Goal: Task Accomplishment & Management: Manage account settings

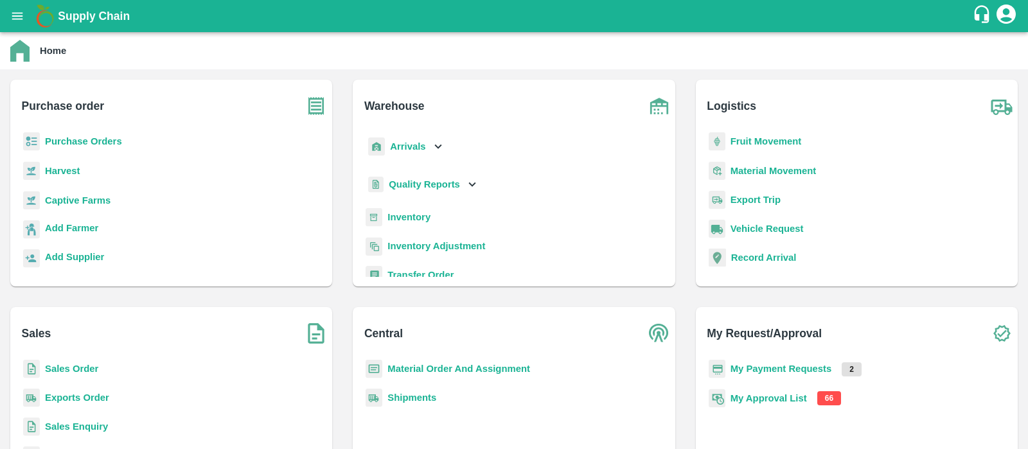
drag, startPoint x: 0, startPoint y: 0, endPoint x: 671, endPoint y: -98, distance: 678.4
click at [671, 0] on html "Supply Chain Home Purchase order Purchase Orders Harvest Captive Farms Add Farm…" at bounding box center [514, 224] width 1028 height 449
click at [748, 396] on b "My Approval List" at bounding box center [768, 398] width 76 height 10
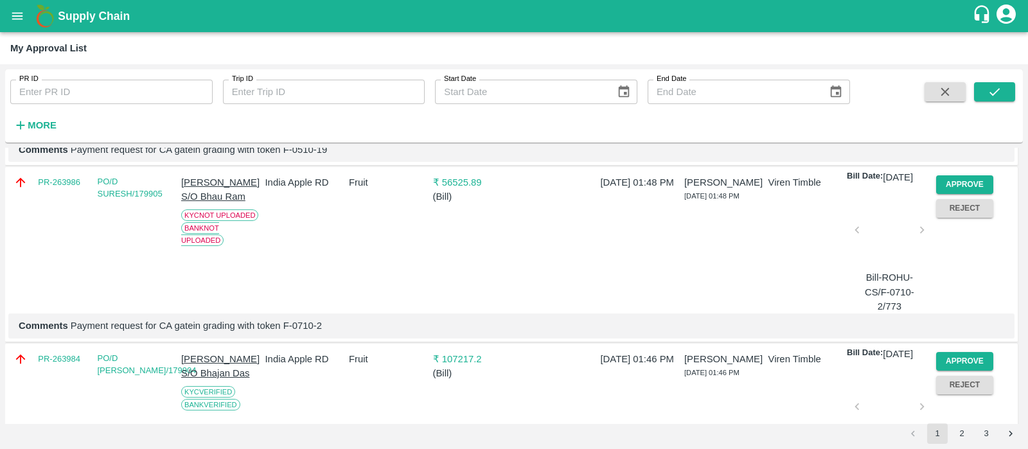
scroll to position [441, 0]
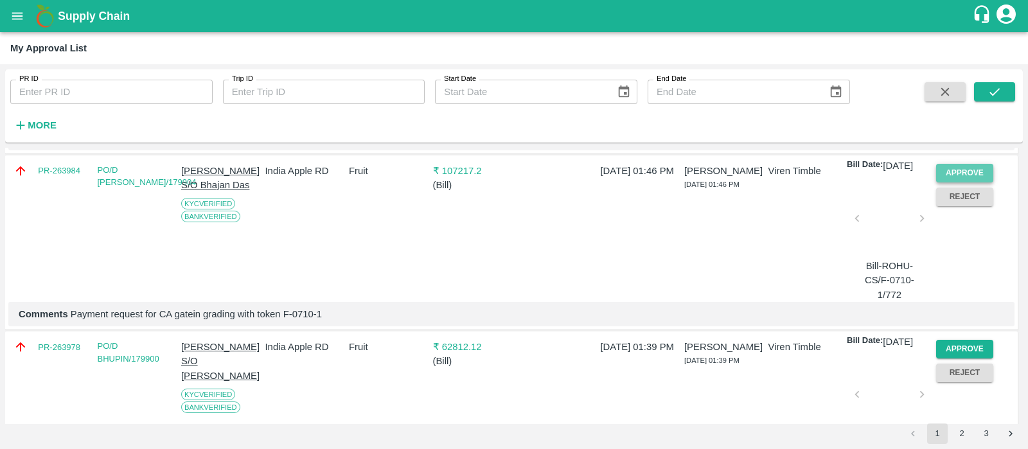
click at [975, 182] on button "Approve" at bounding box center [965, 173] width 58 height 19
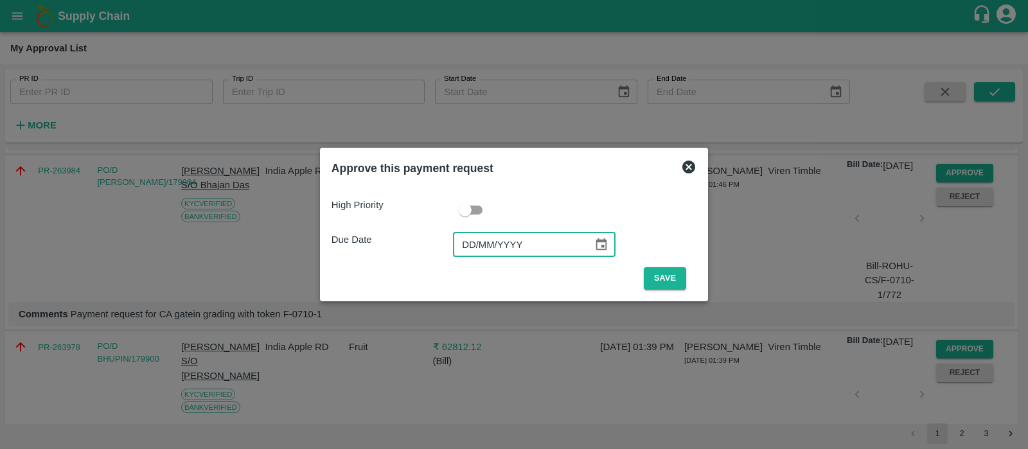
click at [468, 247] on input "DD/MM/YYYY" at bounding box center [518, 245] width 131 height 24
type input "[DATE]"
click at [657, 283] on button "Save" at bounding box center [665, 278] width 42 height 22
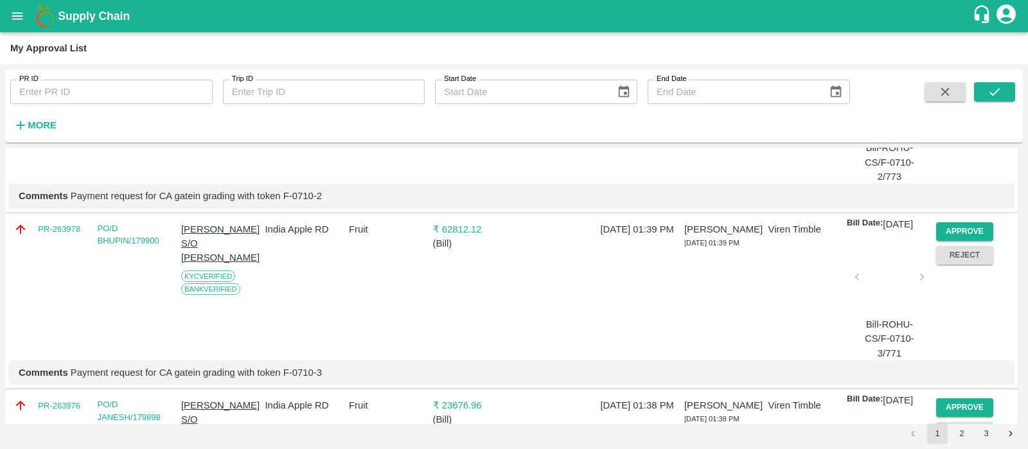
scroll to position [384, 0]
click at [960, 240] on button "Approve" at bounding box center [965, 231] width 58 height 19
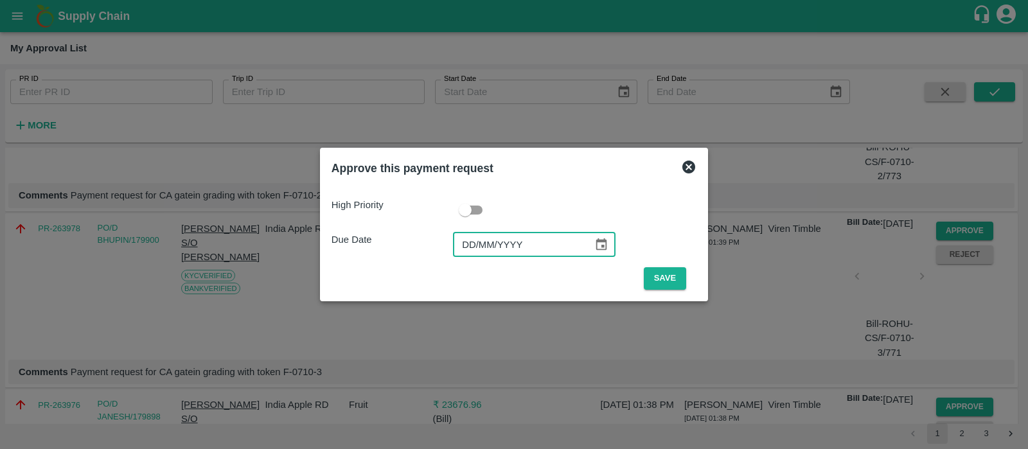
click at [475, 249] on input "DD/MM/YYYY" at bounding box center [518, 245] width 131 height 24
type input "[DATE]"
click at [679, 271] on button "Save" at bounding box center [665, 278] width 42 height 22
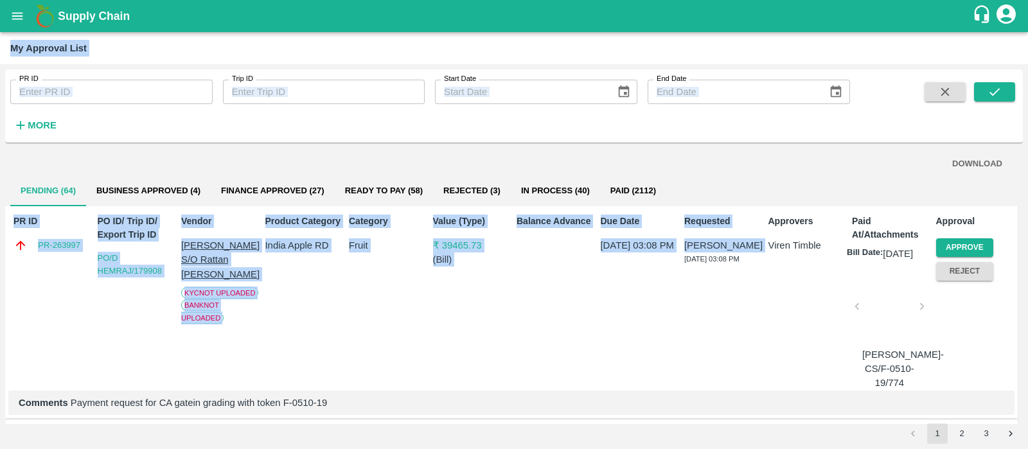
drag, startPoint x: 679, startPoint y: 271, endPoint x: 700, endPoint y: 17, distance: 254.6
click at [700, 17] on div "Supply Chain My Approval List PR ID PR ID Trip ID Trip ID Start Date Start Date…" at bounding box center [514, 224] width 1028 height 449
click at [700, 140] on div "PR ID PR ID Trip ID Trip ID Start Date Start Date End Date End Date More" at bounding box center [514, 105] width 1018 height 73
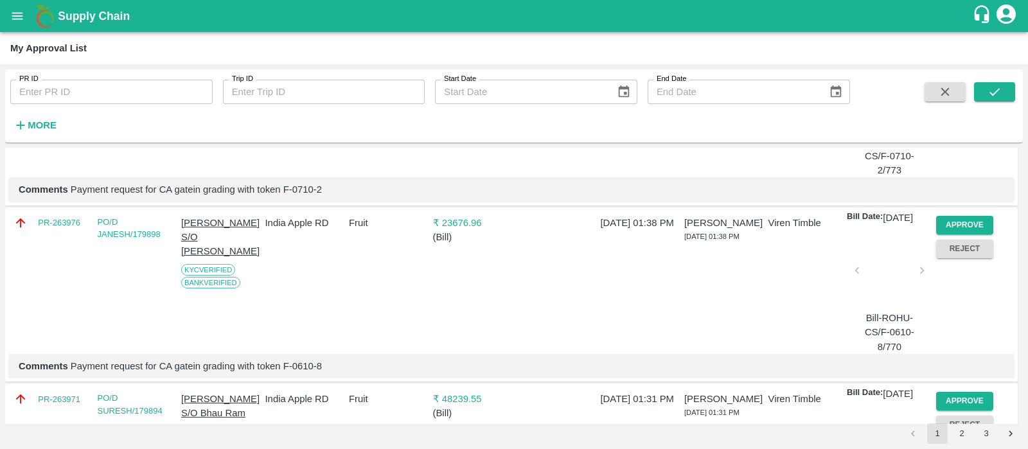
scroll to position [394, 0]
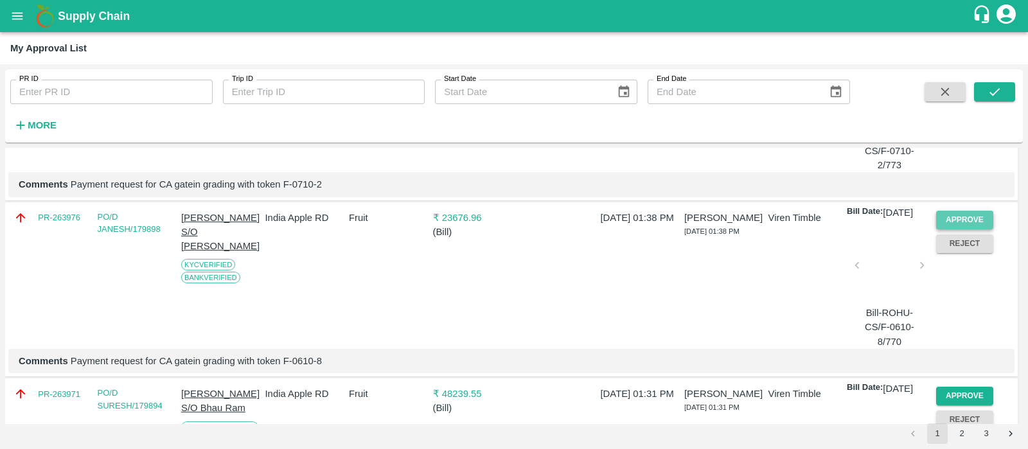
click at [970, 229] on button "Approve" at bounding box center [965, 220] width 58 height 19
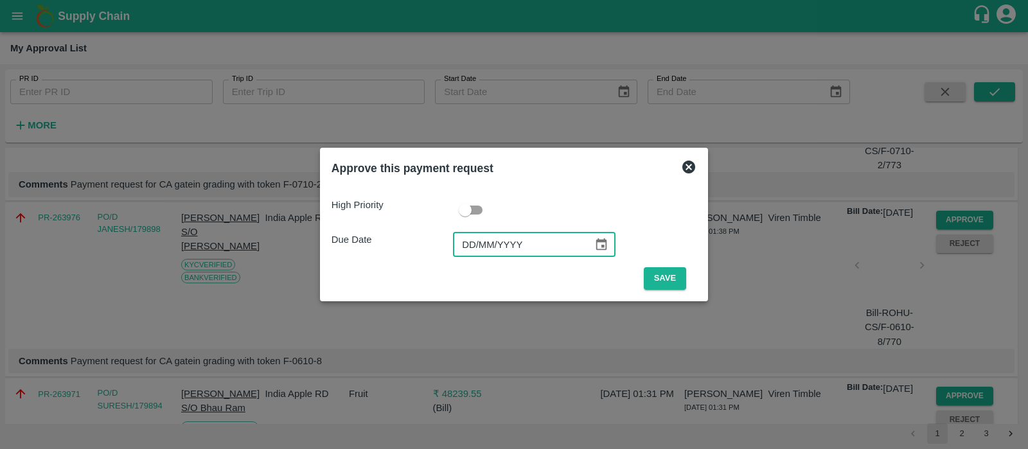
click at [463, 249] on input "DD/MM/YYYY" at bounding box center [518, 245] width 131 height 24
type input "[DATE]"
click at [671, 281] on button "Save" at bounding box center [665, 278] width 42 height 22
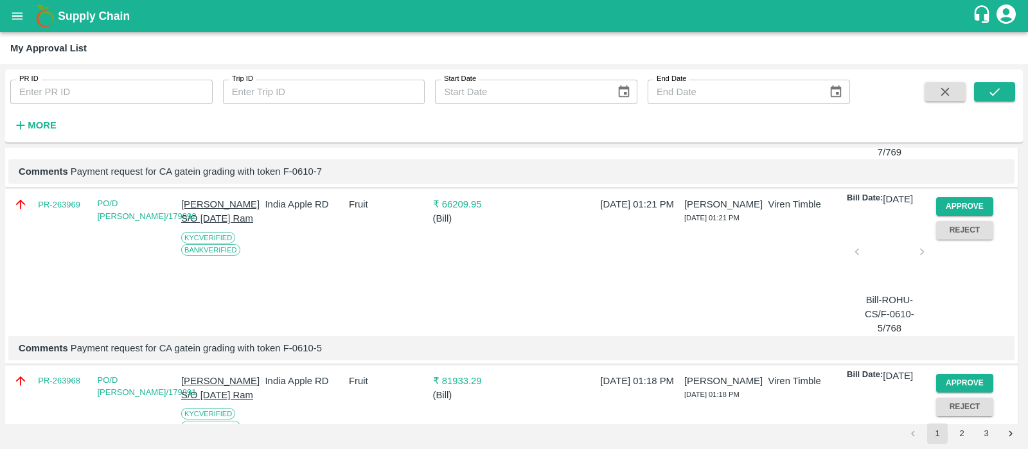
scroll to position [585, 0]
click at [949, 215] on button "Approve" at bounding box center [965, 205] width 58 height 19
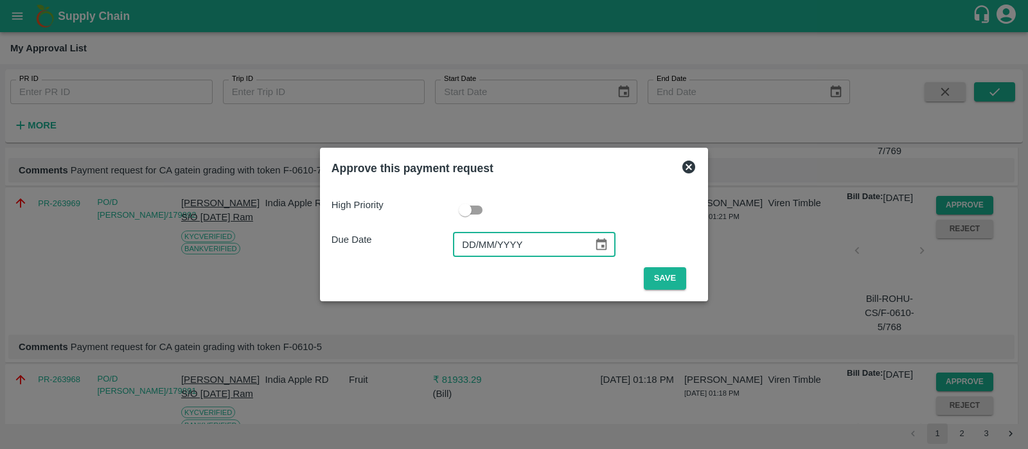
click at [469, 251] on input "DD/MM/YYYY" at bounding box center [518, 245] width 131 height 24
type input "[DATE]"
click at [658, 274] on button "Save" at bounding box center [665, 278] width 42 height 22
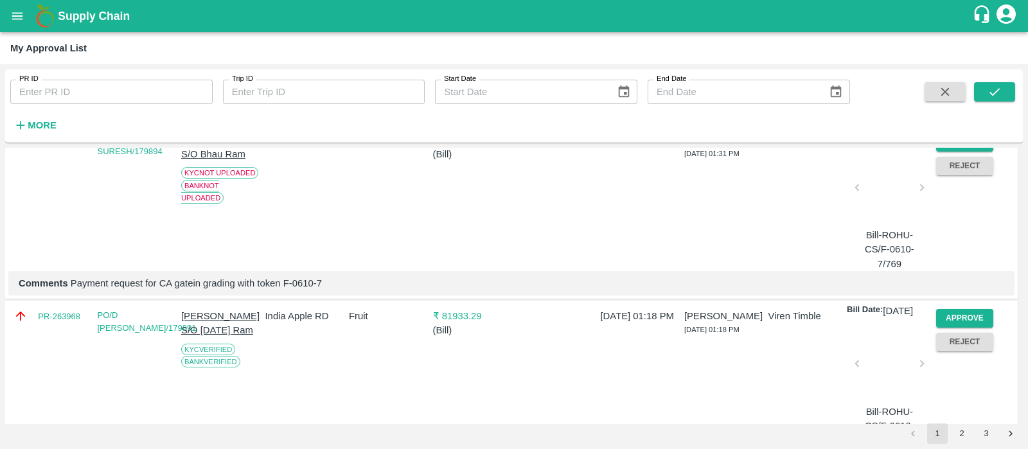
scroll to position [589, 0]
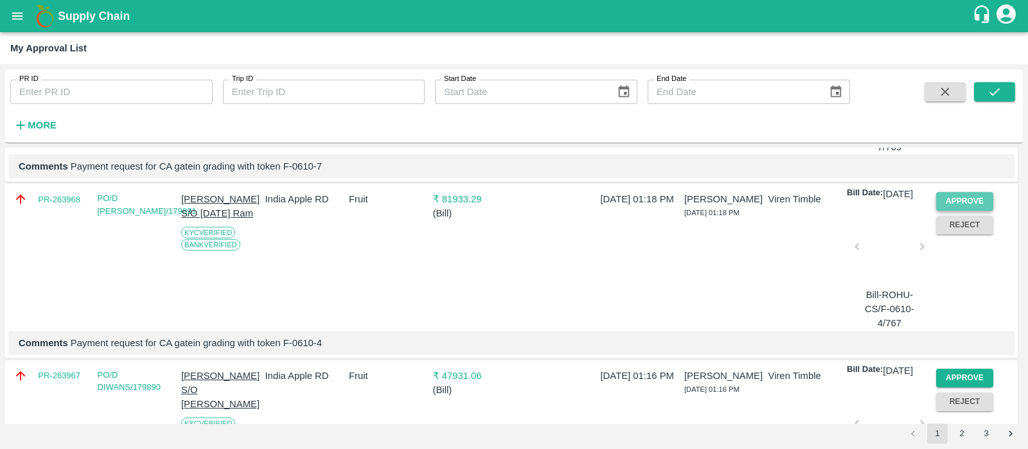
click at [968, 211] on button "Approve" at bounding box center [965, 201] width 58 height 19
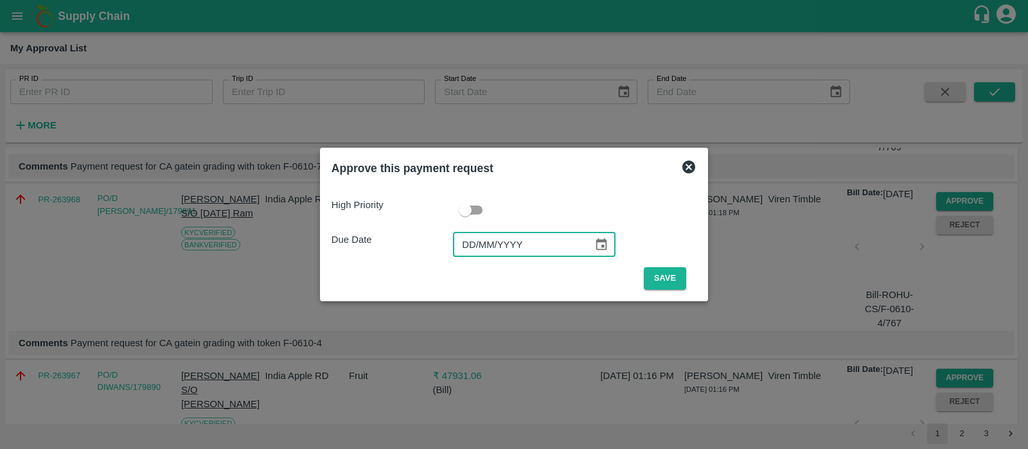
click at [459, 240] on input "DD/MM/YYYY" at bounding box center [518, 245] width 131 height 24
type input "[DATE]"
click at [655, 275] on button "Save" at bounding box center [665, 278] width 42 height 22
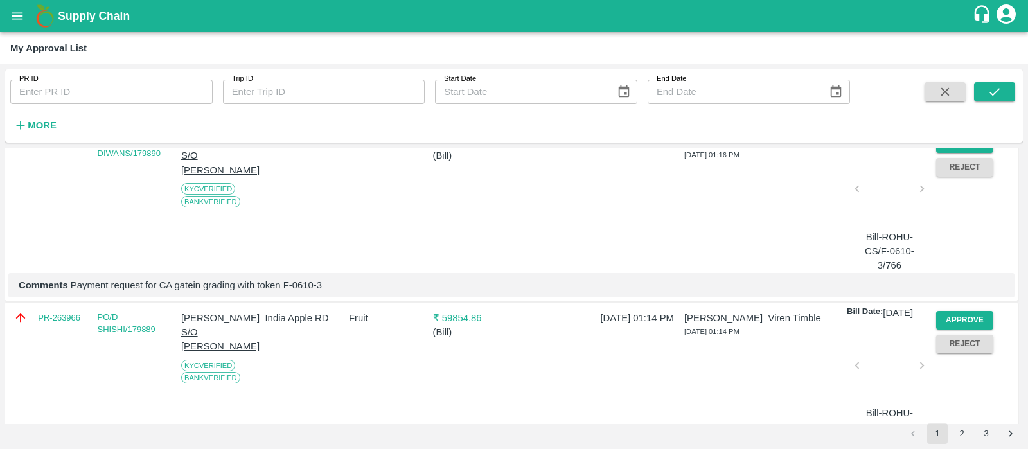
scroll to position [648, 0]
click at [966, 152] on button "Approve" at bounding box center [965, 142] width 58 height 19
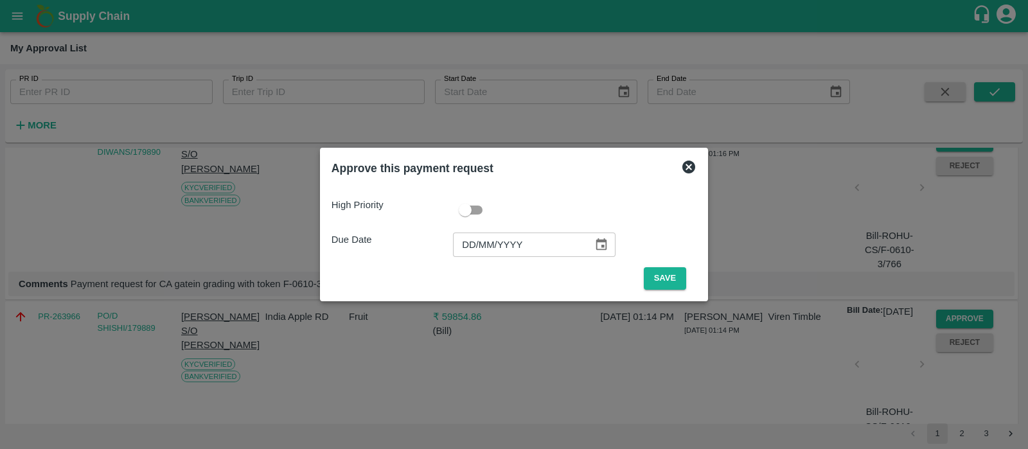
click at [461, 250] on input "DD/MM/YYYY" at bounding box center [518, 245] width 131 height 24
type input "[DATE]"
click at [668, 274] on button "Save" at bounding box center [665, 278] width 42 height 22
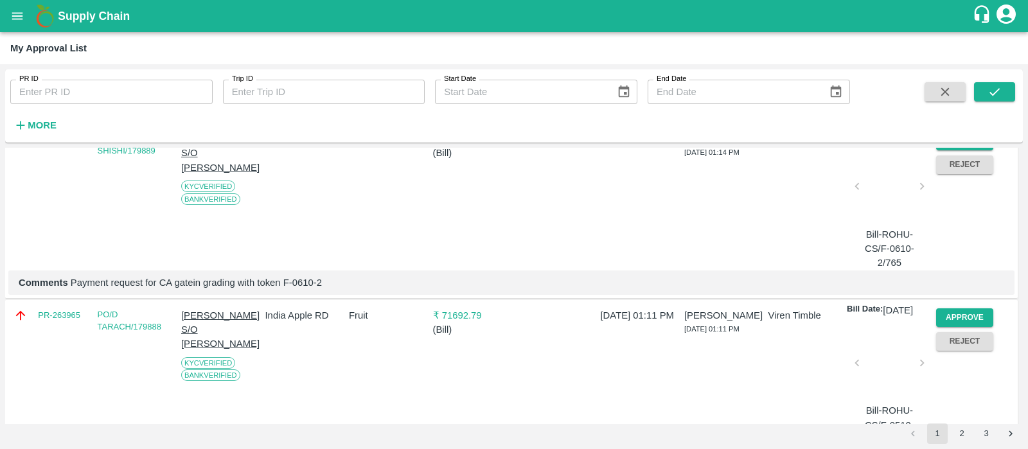
scroll to position [651, 0]
click at [976, 148] on button "Approve" at bounding box center [965, 139] width 58 height 19
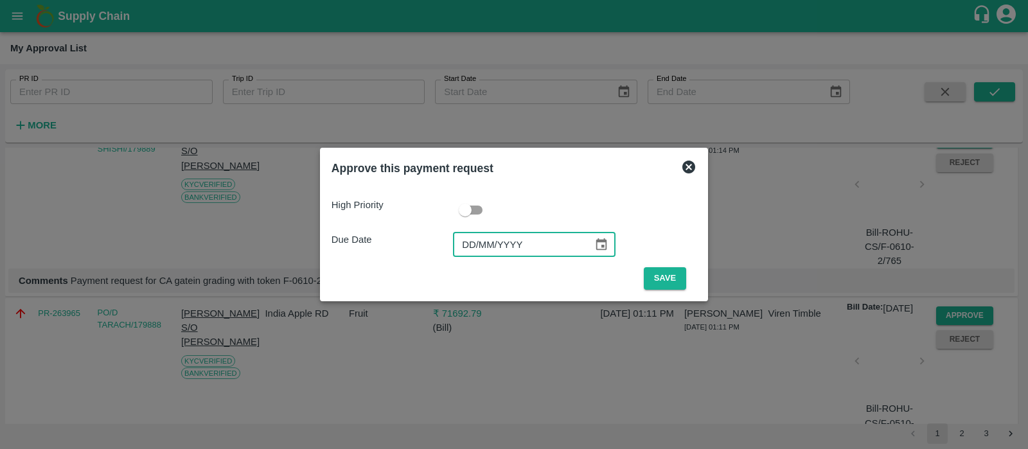
click at [467, 242] on input "DD/MM/YYYY" at bounding box center [518, 245] width 131 height 24
type input "[DATE]"
click at [649, 276] on button "Save" at bounding box center [665, 278] width 42 height 22
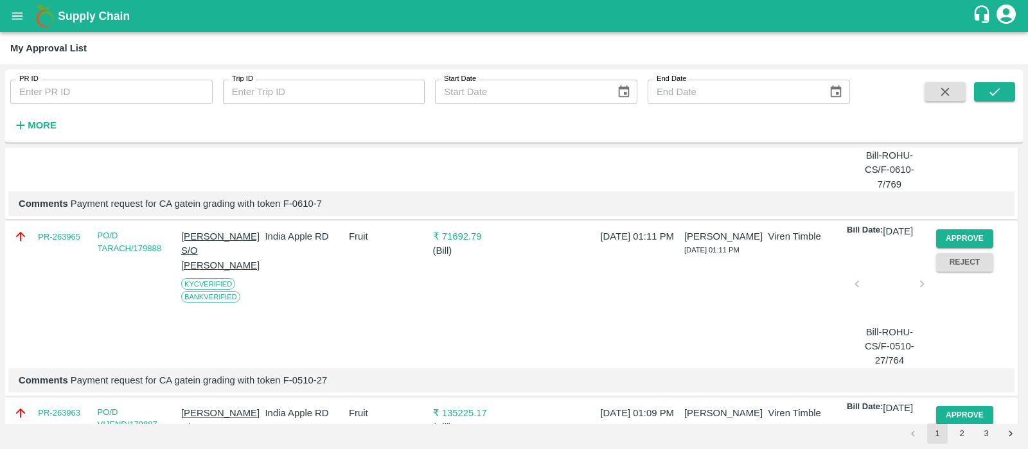
scroll to position [554, 0]
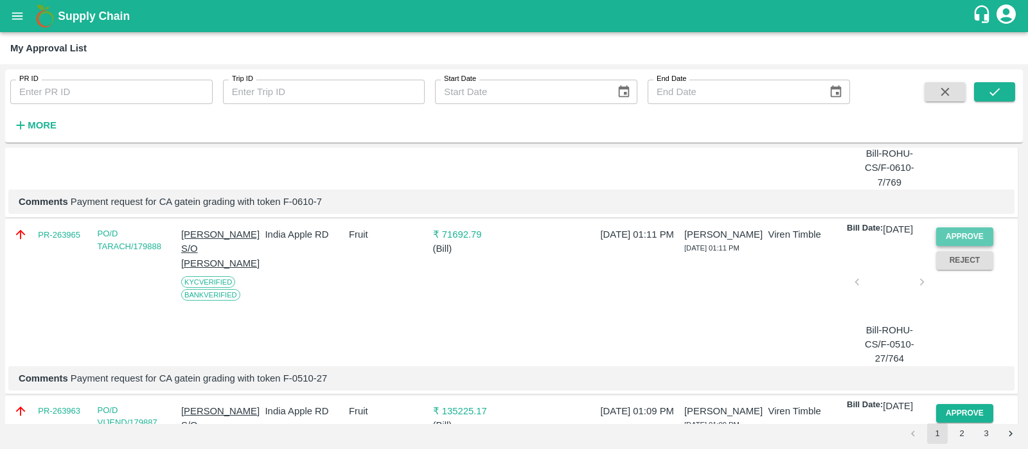
click at [950, 246] on button "Approve" at bounding box center [965, 236] width 58 height 19
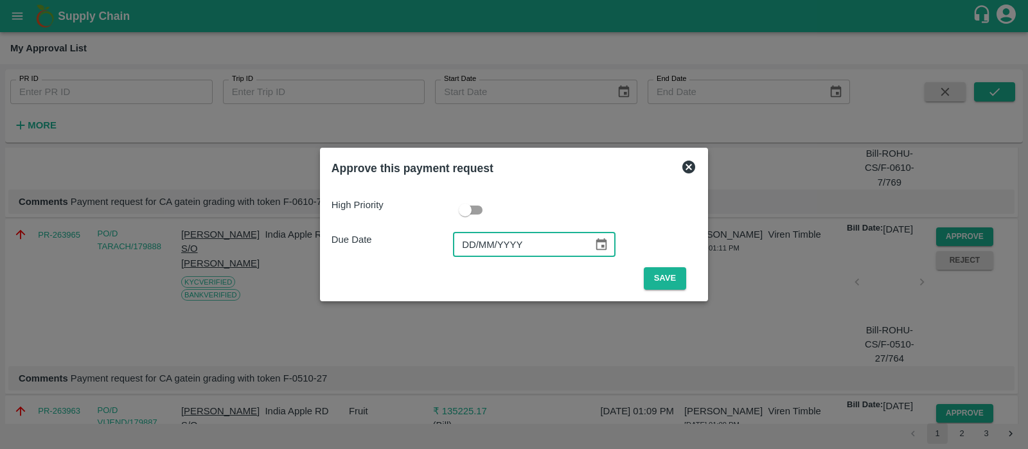
click at [477, 236] on input "DD/MM/YYYY" at bounding box center [518, 245] width 131 height 24
type input "[DATE]"
click at [656, 284] on button "Save" at bounding box center [665, 278] width 42 height 22
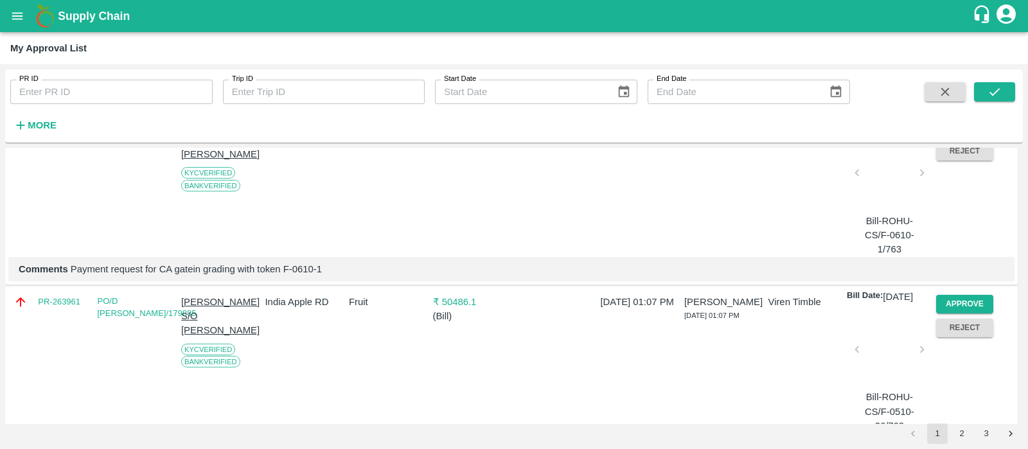
scroll to position [664, 0]
click at [946, 136] on button "Approve" at bounding box center [965, 126] width 58 height 19
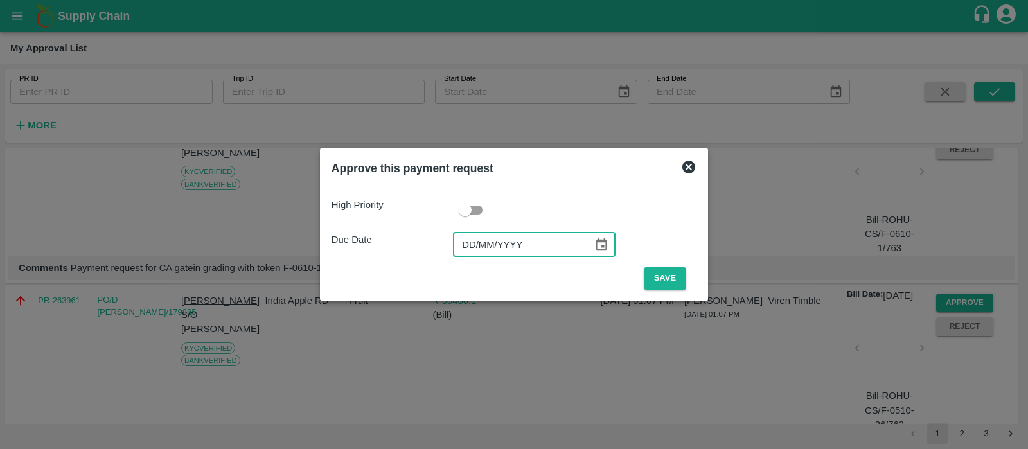
click at [463, 245] on input "DD/MM/YYYY" at bounding box center [518, 245] width 131 height 24
type input "[DATE]"
click at [660, 274] on button "Save" at bounding box center [665, 278] width 42 height 22
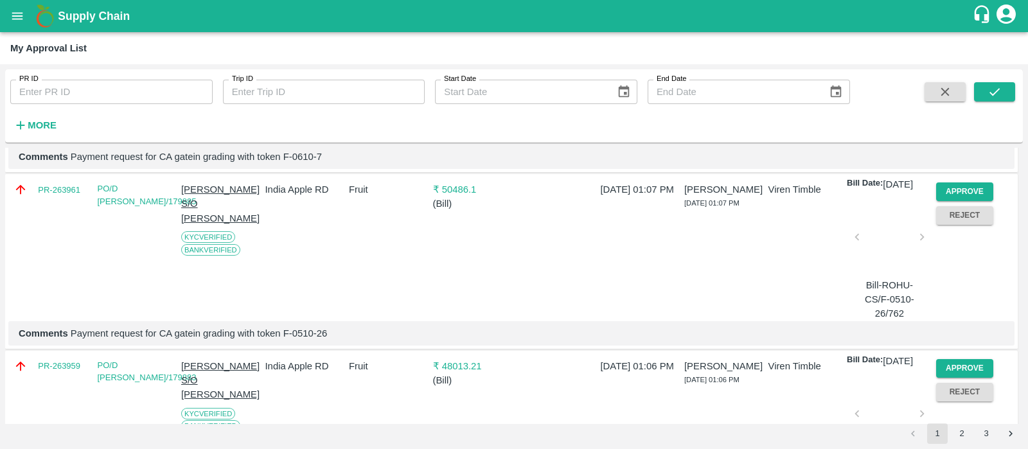
scroll to position [608, 0]
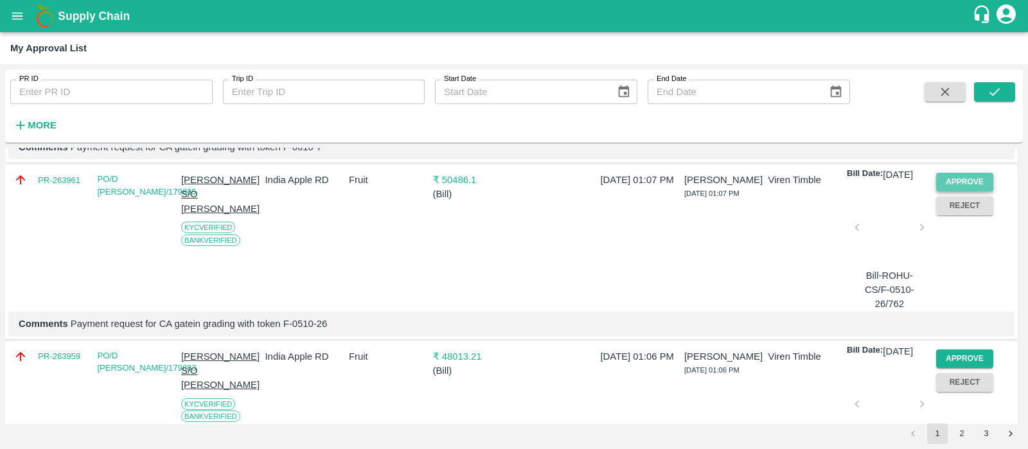
click at [951, 191] on button "Approve" at bounding box center [965, 182] width 58 height 19
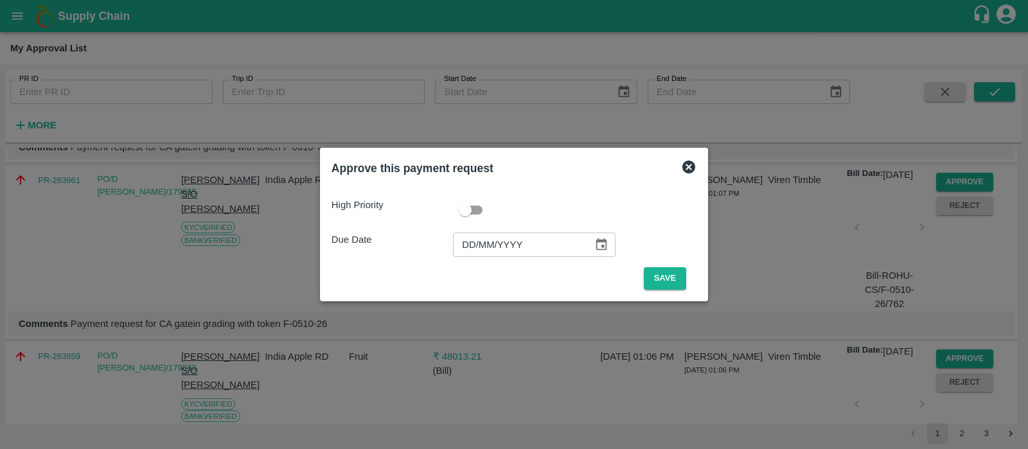
click at [463, 240] on input "DD/MM/YYYY" at bounding box center [518, 245] width 131 height 24
type input "[DATE]"
click at [658, 276] on button "Save" at bounding box center [665, 278] width 42 height 22
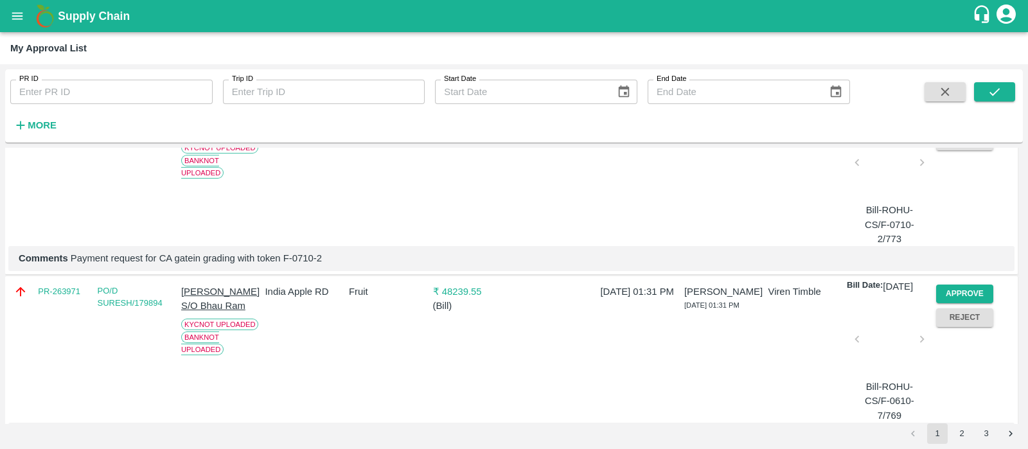
scroll to position [549, 0]
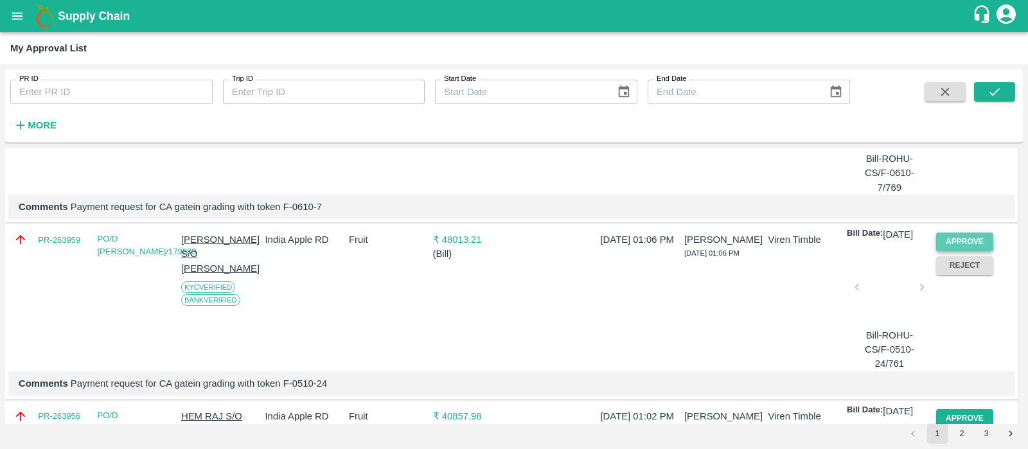
click at [959, 251] on button "Approve" at bounding box center [965, 242] width 58 height 19
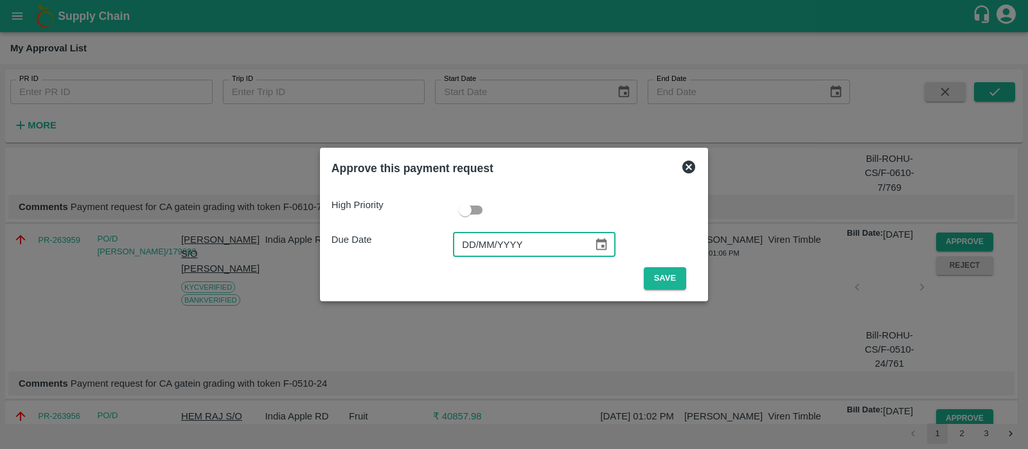
click at [468, 241] on input "DD/MM/YYYY" at bounding box center [518, 245] width 131 height 24
type input "[DATE]"
click at [673, 281] on button "Save" at bounding box center [665, 278] width 42 height 22
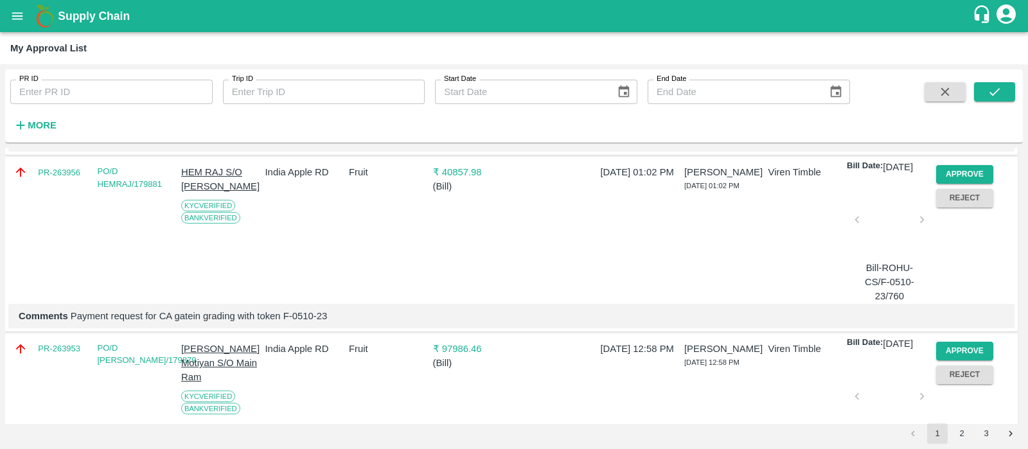
scroll to position [656, 0]
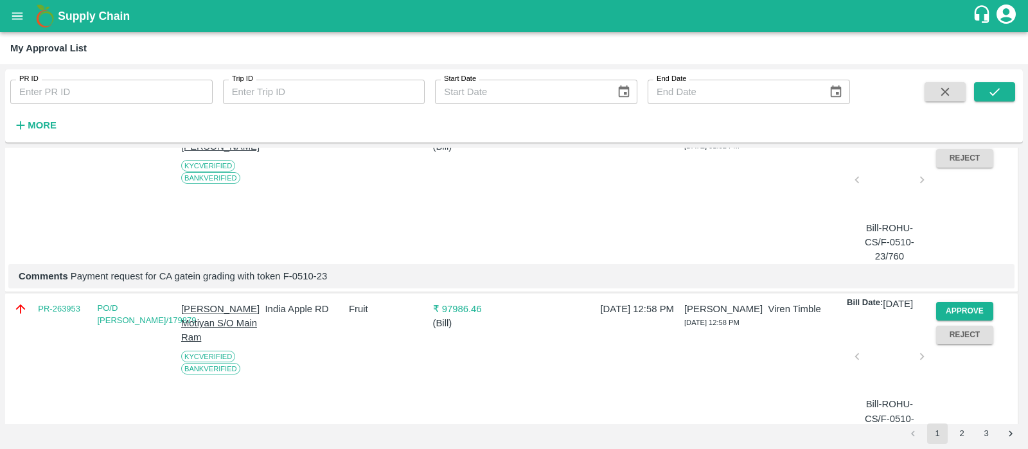
click at [962, 144] on button "Approve" at bounding box center [965, 134] width 58 height 19
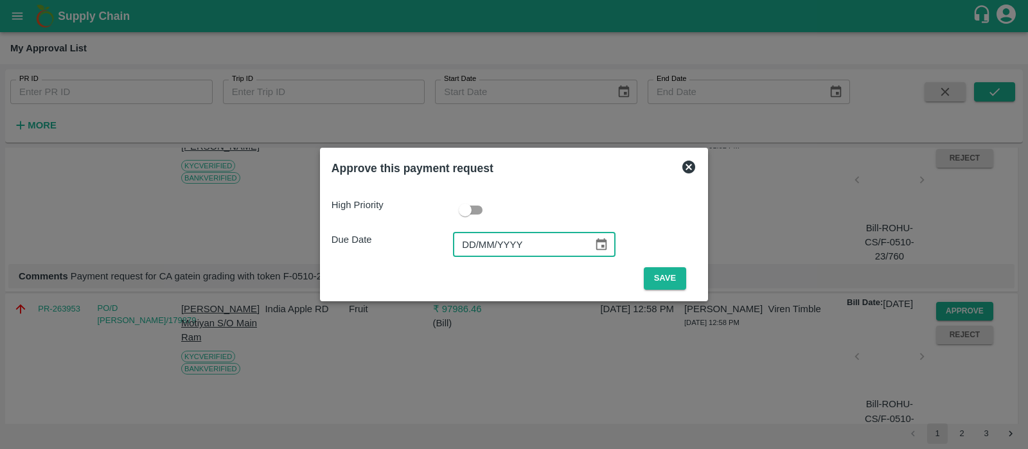
click at [470, 242] on input "DD/MM/YYYY" at bounding box center [518, 245] width 131 height 24
type input "[DATE]"
click at [665, 283] on button "Save" at bounding box center [665, 278] width 42 height 22
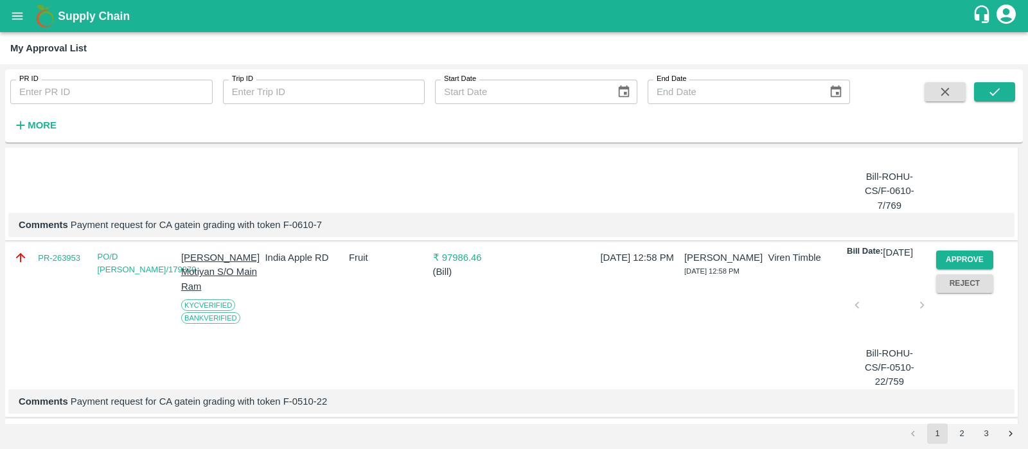
scroll to position [547, 0]
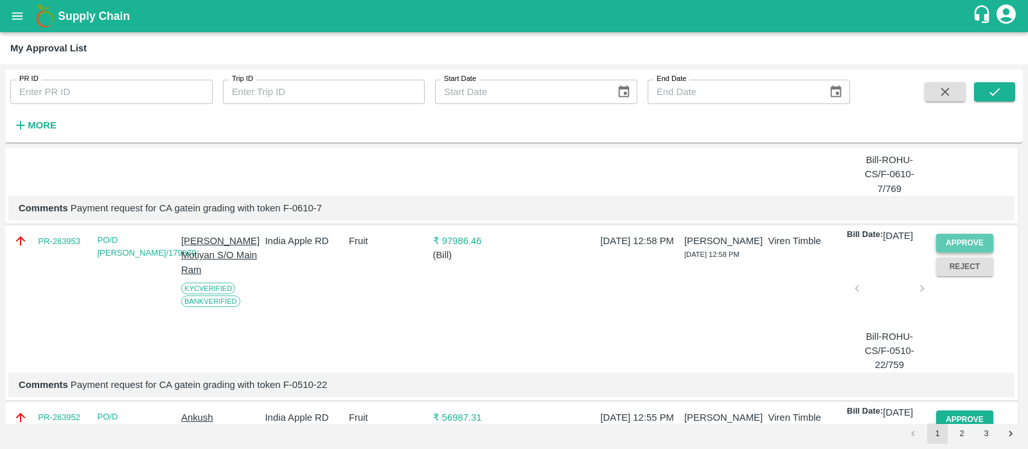
click at [962, 252] on button "Approve" at bounding box center [965, 243] width 58 height 19
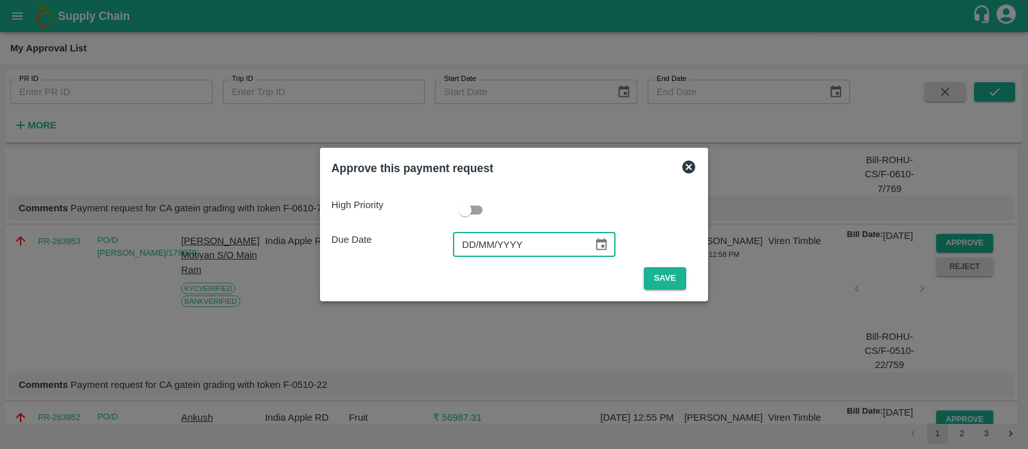
click at [457, 234] on input "DD/MM/YYYY" at bounding box center [518, 245] width 131 height 24
type input "[DATE]"
click at [656, 279] on button "Save" at bounding box center [665, 278] width 42 height 22
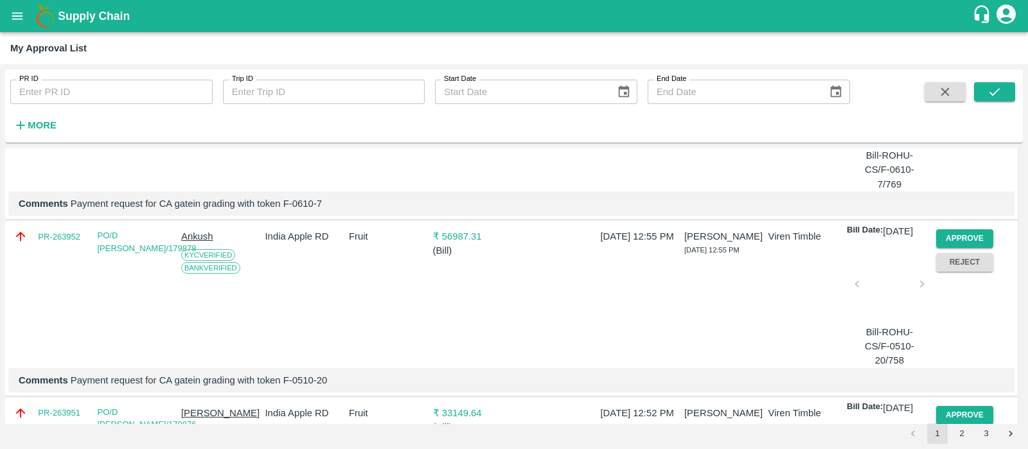
scroll to position [552, 0]
click at [948, 248] on button "Approve" at bounding box center [965, 238] width 58 height 19
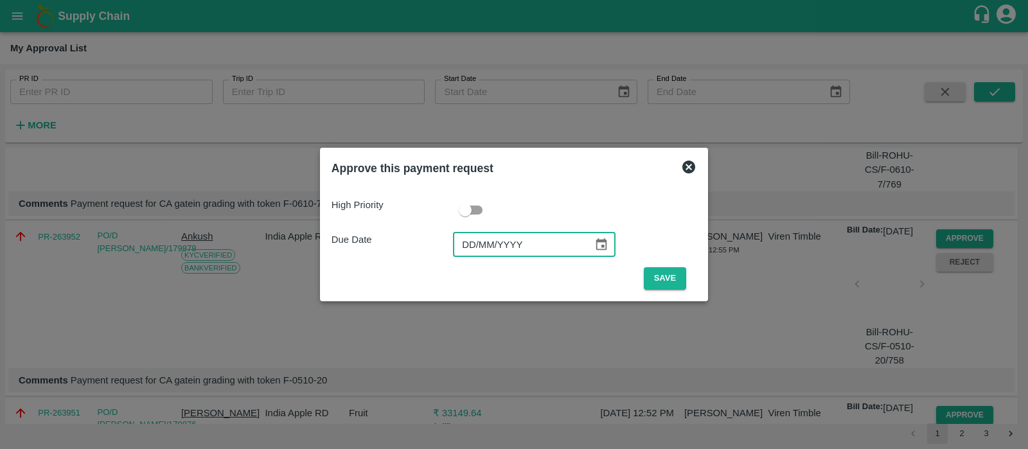
click at [475, 245] on input "DD/MM/YYYY" at bounding box center [518, 245] width 131 height 24
type input "[DATE]"
click at [666, 285] on button "Save" at bounding box center [665, 278] width 42 height 22
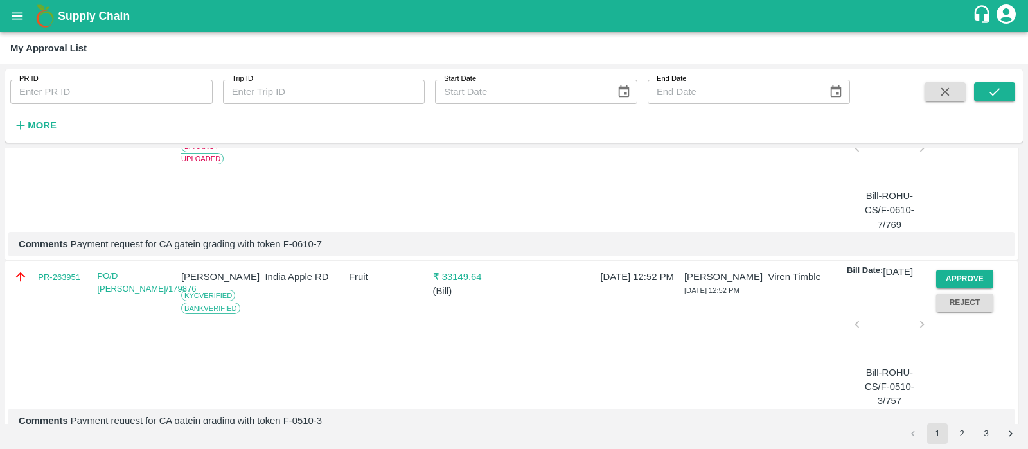
scroll to position [512, 0]
click at [983, 288] on button "Approve" at bounding box center [965, 278] width 58 height 19
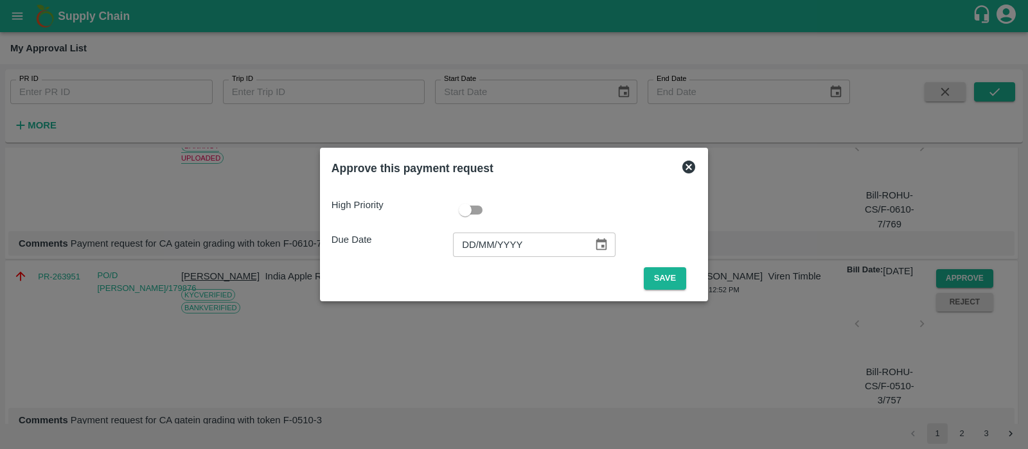
click at [467, 247] on input "DD/MM/YYYY" at bounding box center [518, 245] width 131 height 24
type input "[DATE]"
click at [652, 281] on button "Save" at bounding box center [665, 278] width 42 height 22
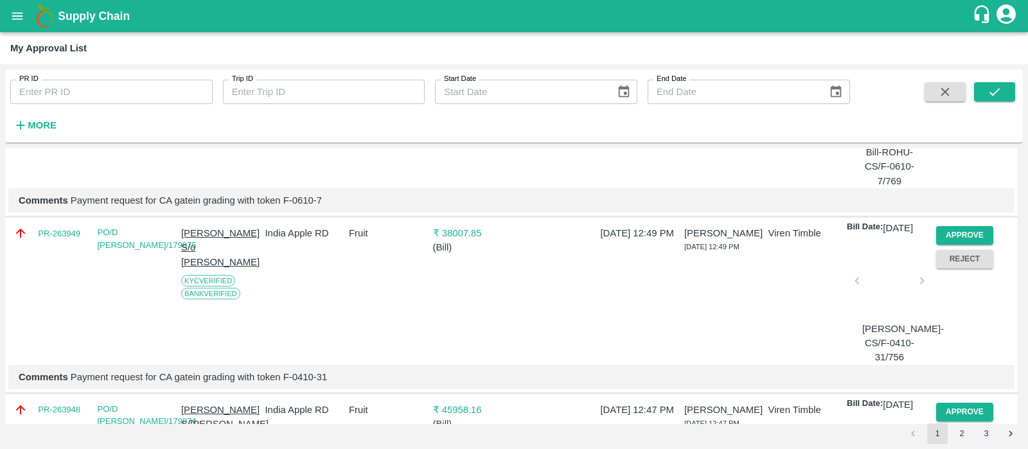
scroll to position [556, 0]
click at [966, 243] on button "Approve" at bounding box center [965, 234] width 58 height 19
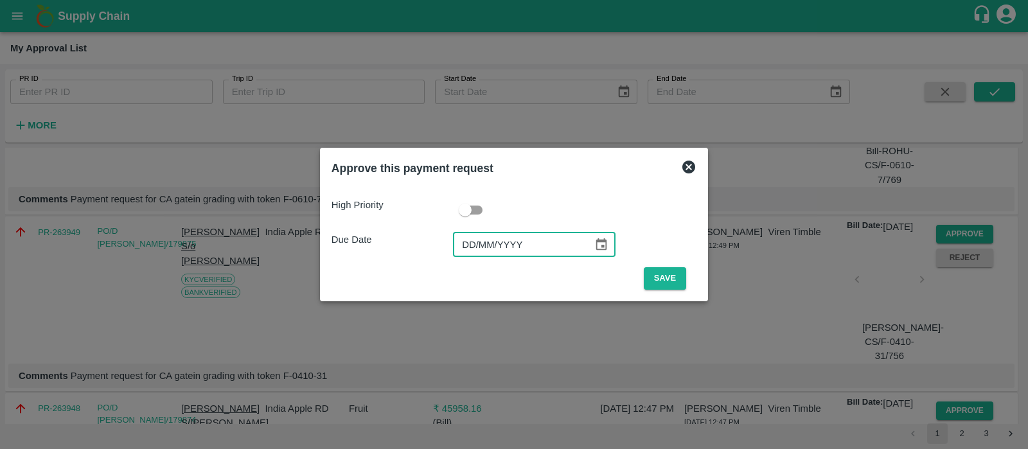
click at [468, 242] on input "DD/MM/YYYY" at bounding box center [518, 245] width 131 height 24
type input "[DATE]"
click at [666, 284] on button "Save" at bounding box center [665, 278] width 42 height 22
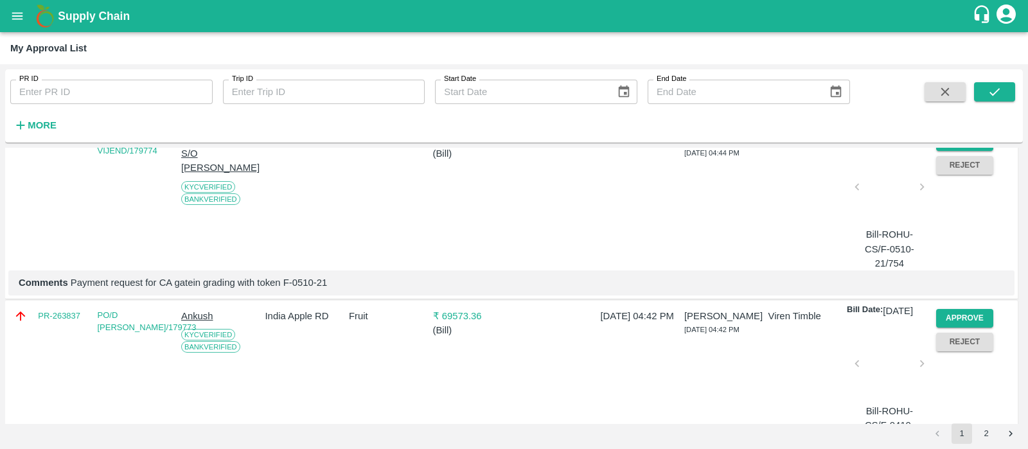
scroll to position [826, 0]
click at [973, 150] on button "Approve" at bounding box center [965, 141] width 58 height 19
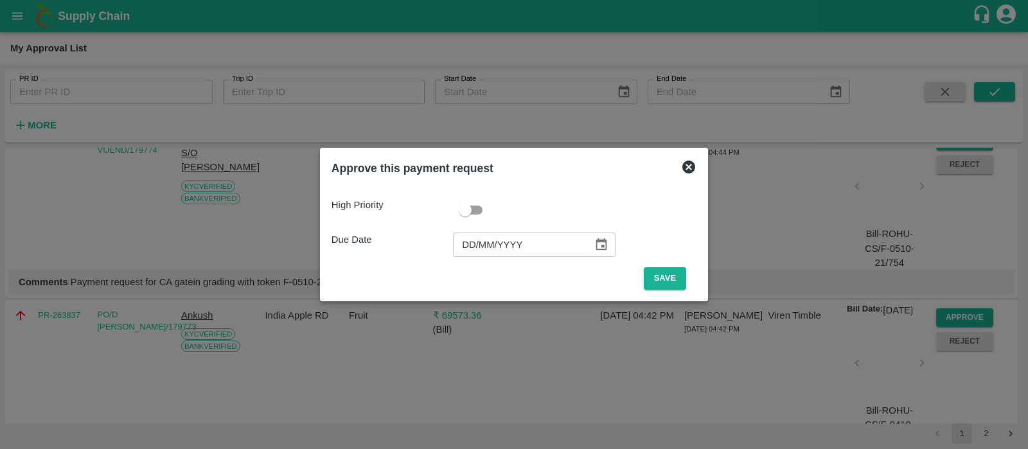
click at [472, 250] on input "DD/MM/YYYY" at bounding box center [518, 245] width 131 height 24
type input "[DATE]"
click at [670, 272] on button "Save" at bounding box center [665, 278] width 42 height 22
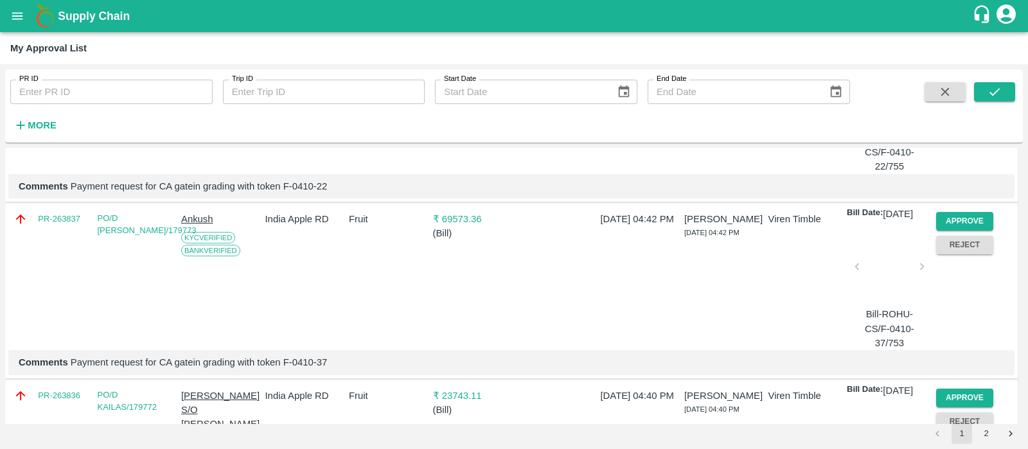
scroll to position [746, 0]
click at [966, 230] on button "Approve" at bounding box center [965, 220] width 58 height 19
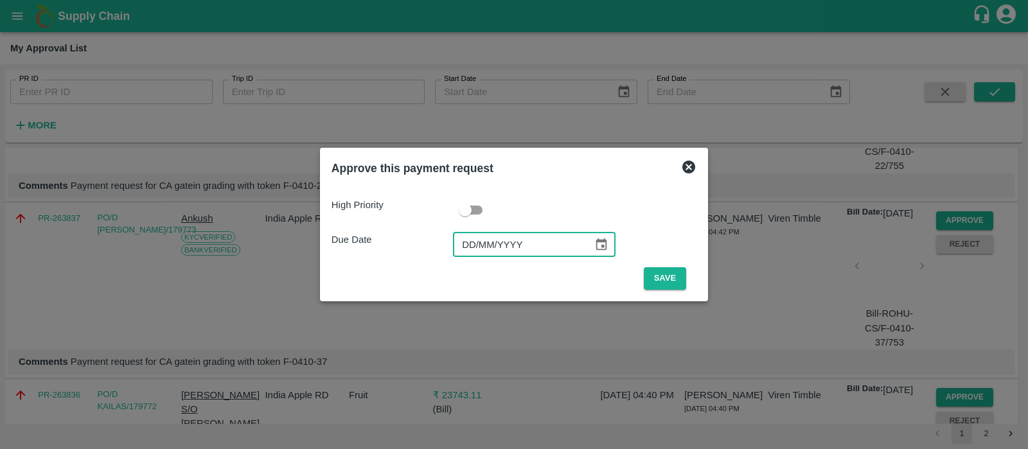
click at [468, 249] on input "DD/MM/YYYY" at bounding box center [518, 245] width 131 height 24
type input "[DATE]"
click at [662, 277] on button "Save" at bounding box center [665, 278] width 42 height 22
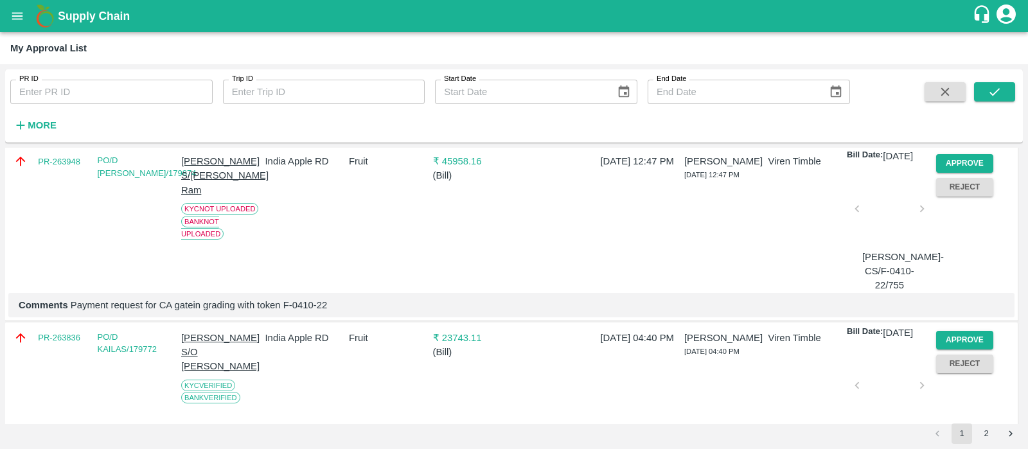
scroll to position [754, 0]
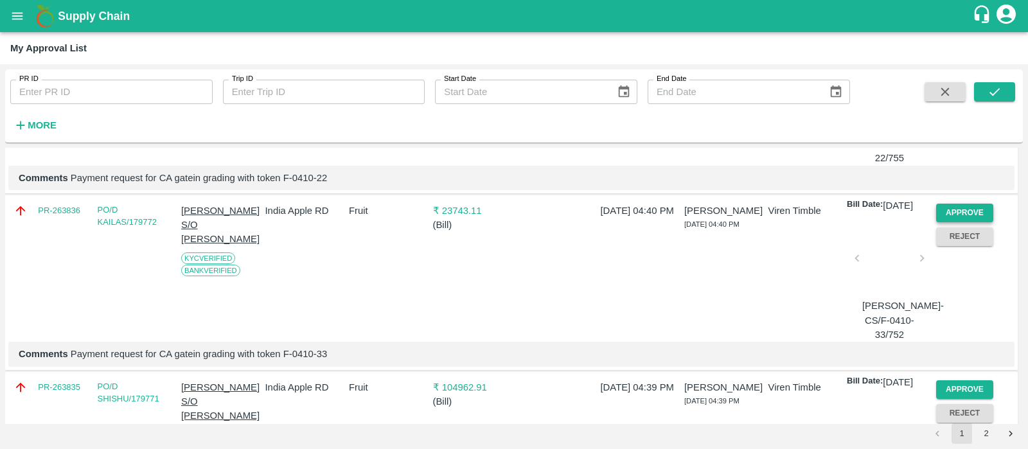
click at [954, 222] on button "Approve" at bounding box center [965, 213] width 58 height 19
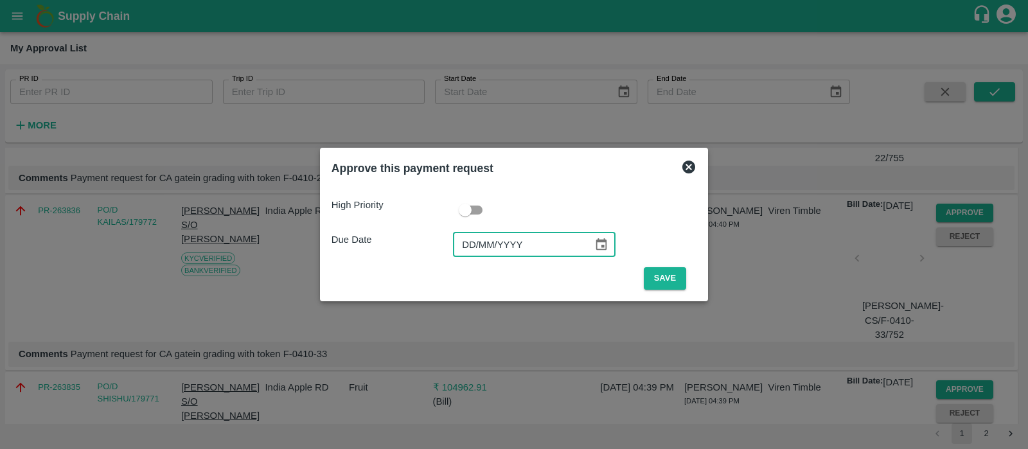
click at [464, 238] on input "DD/MM/YYYY" at bounding box center [518, 245] width 131 height 24
type input "[DATE]"
click at [663, 279] on button "Save" at bounding box center [665, 278] width 42 height 22
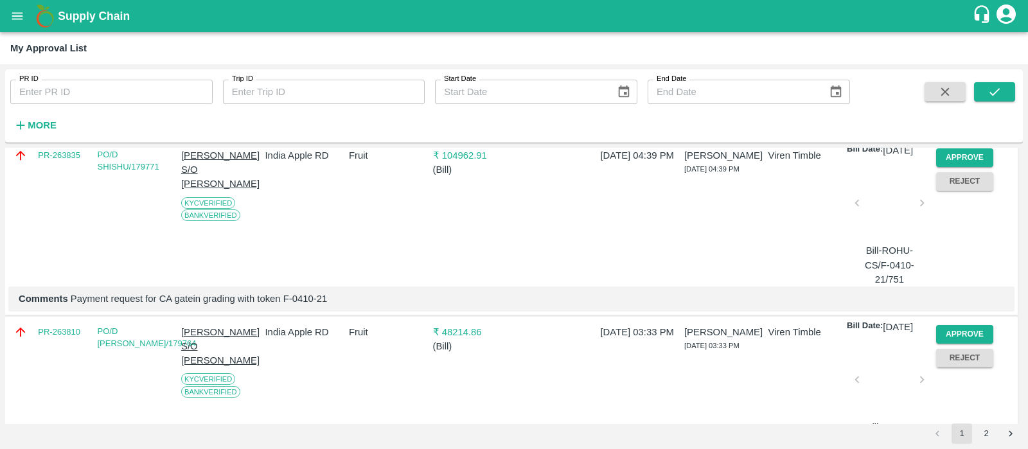
scroll to position [810, 0]
click at [958, 166] on button "Approve" at bounding box center [965, 157] width 58 height 19
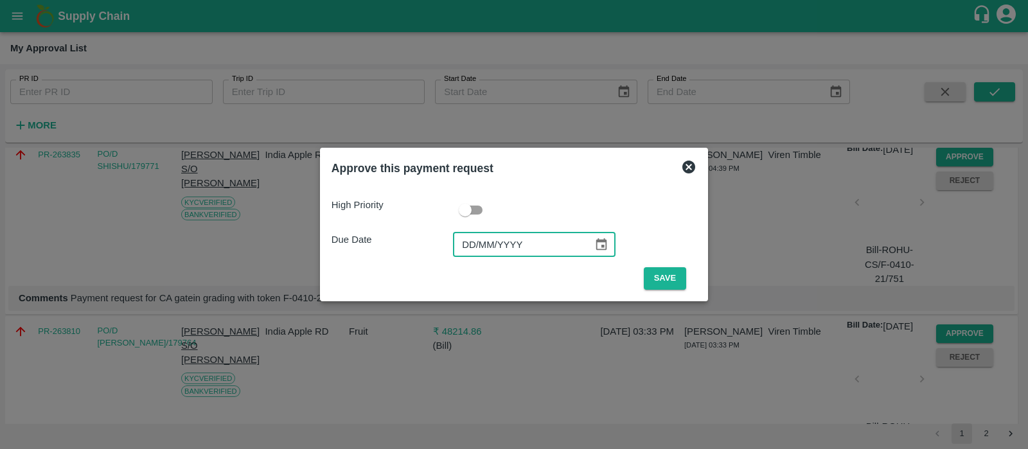
click at [461, 243] on input "DD/MM/YYYY" at bounding box center [518, 245] width 131 height 24
type input "[DATE]"
click at [663, 270] on button "Save" at bounding box center [665, 278] width 42 height 22
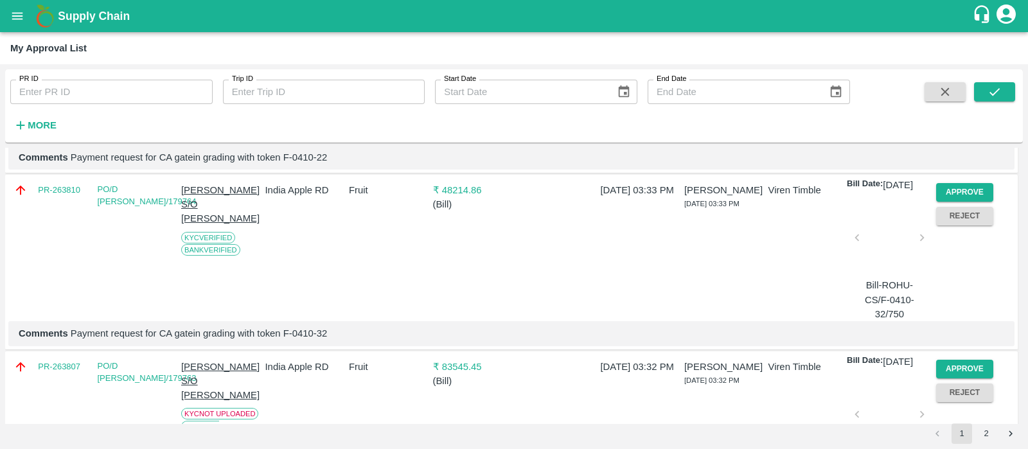
scroll to position [775, 0]
click at [951, 201] on button "Approve" at bounding box center [965, 191] width 58 height 19
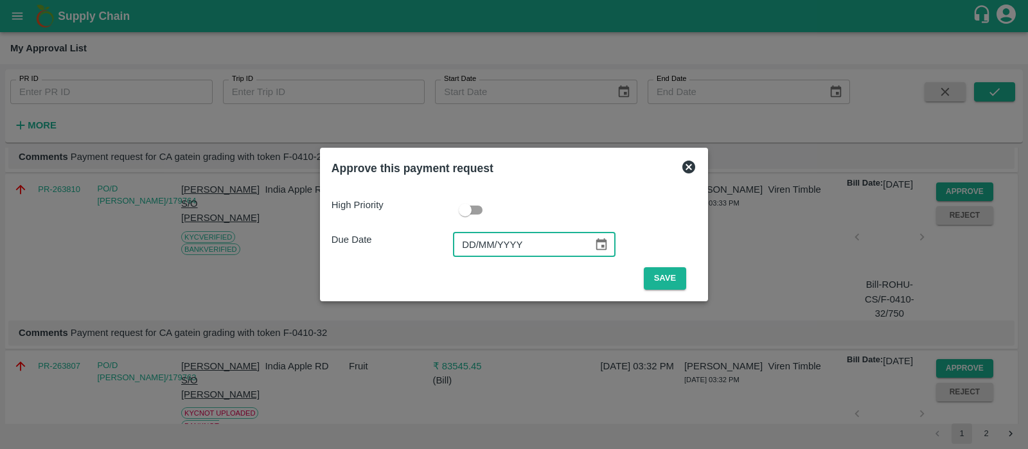
click at [472, 252] on input "DD/MM/YYYY" at bounding box center [518, 245] width 131 height 24
type input "[DATE]"
click at [668, 277] on button "Save" at bounding box center [665, 278] width 42 height 22
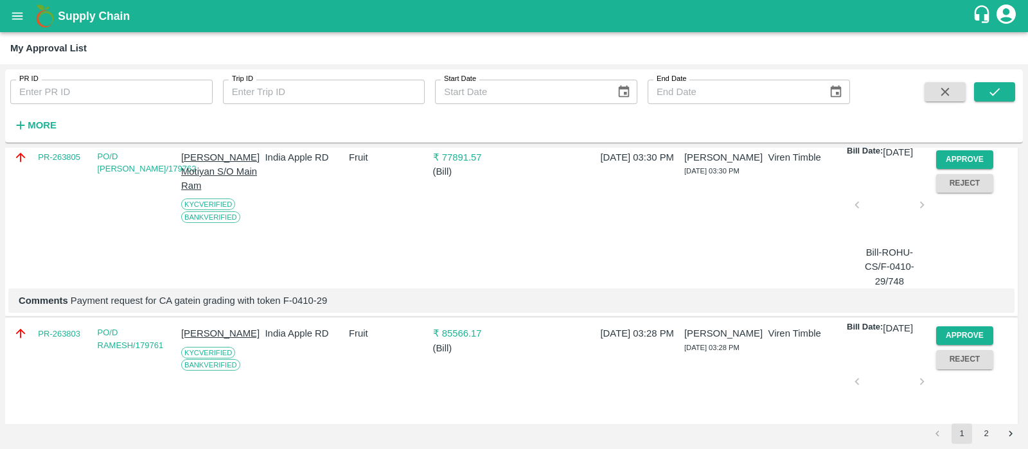
scroll to position [986, 0]
click at [951, 167] on button "Approve" at bounding box center [965, 157] width 58 height 19
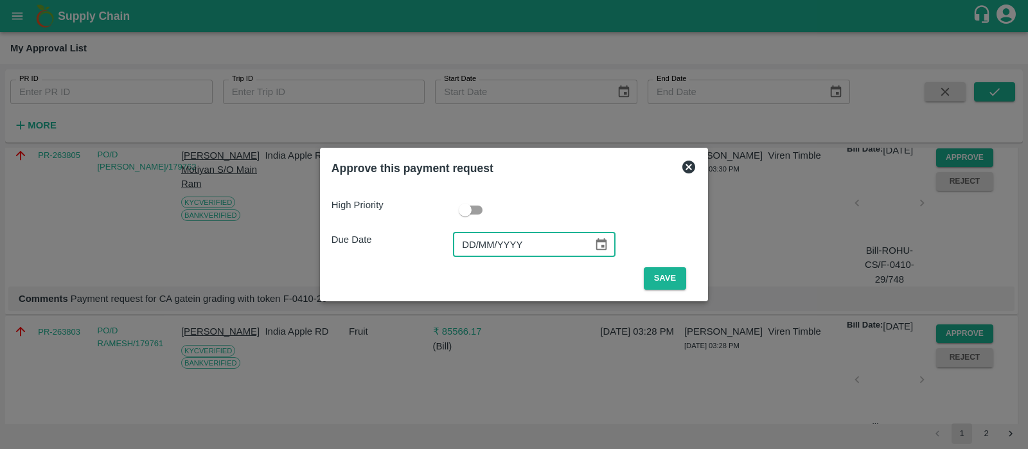
click at [465, 249] on input "DD/MM/YYYY" at bounding box center [518, 245] width 131 height 24
type input "[DATE]"
click at [666, 274] on button "Save" at bounding box center [665, 278] width 42 height 22
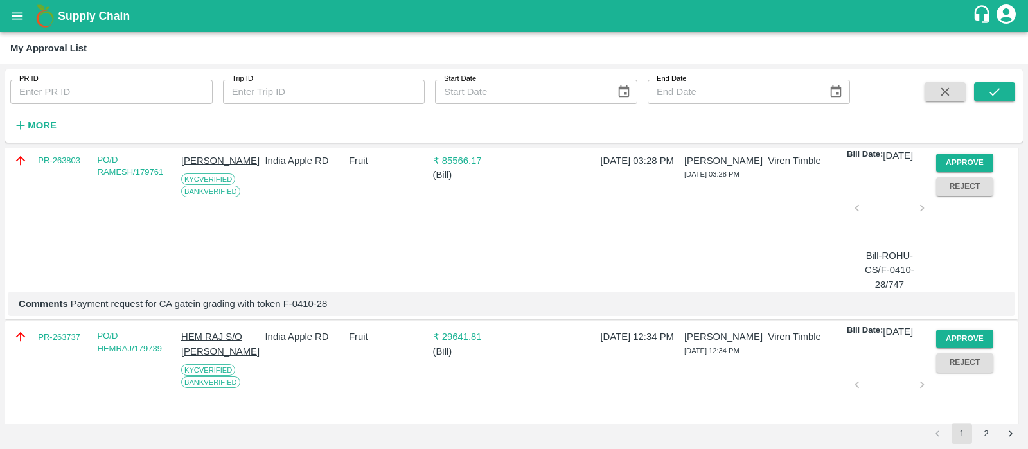
scroll to position [983, 0]
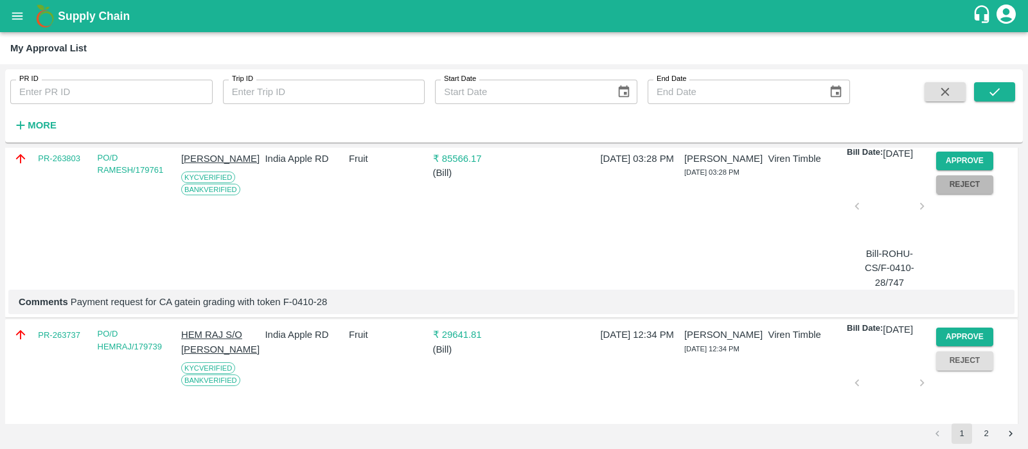
click at [980, 194] on button "Reject" at bounding box center [965, 184] width 58 height 19
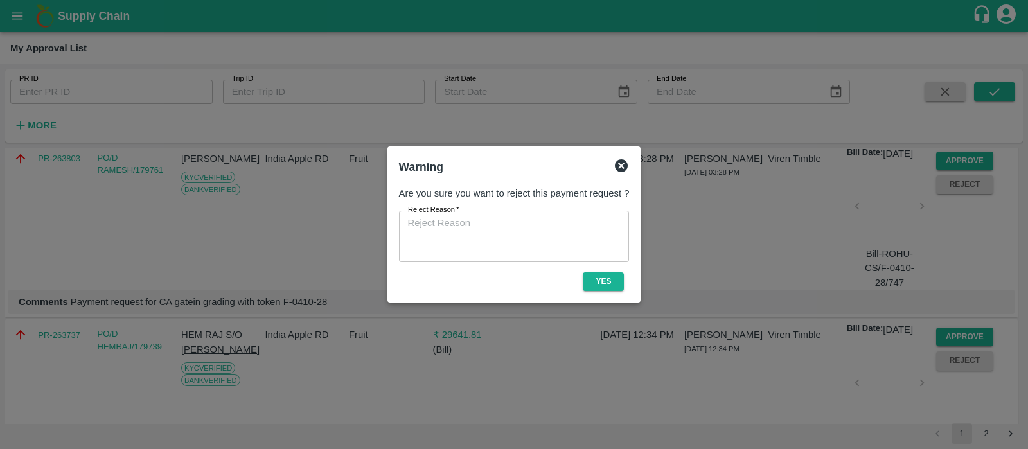
click at [980, 243] on div at bounding box center [514, 224] width 1028 height 449
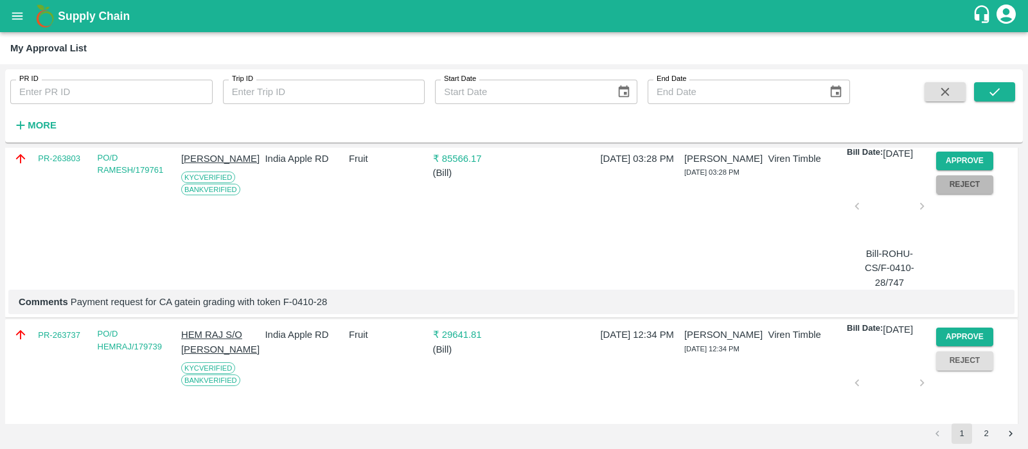
click at [980, 194] on button "Reject" at bounding box center [965, 184] width 58 height 19
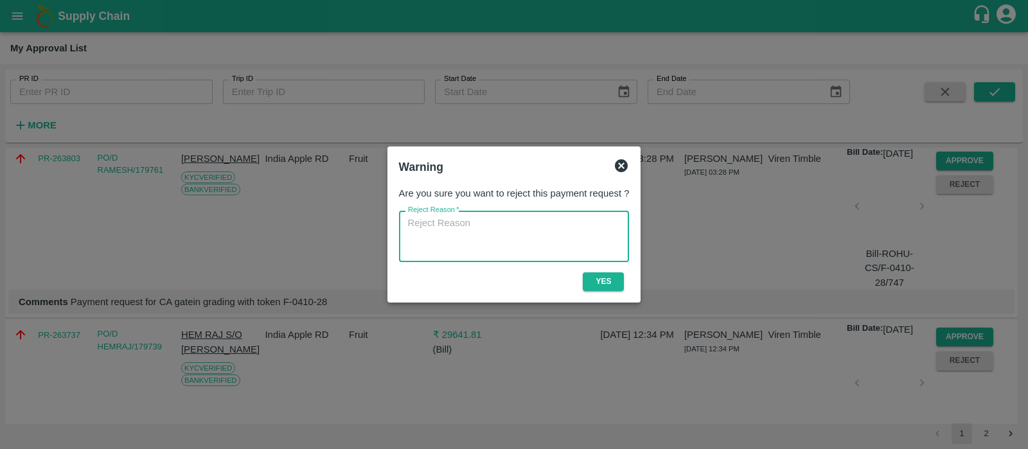
click at [482, 233] on textarea "Reject Reason   *" at bounding box center [514, 236] width 213 height 40
type textarea "Outstanding amount from anti hail net"
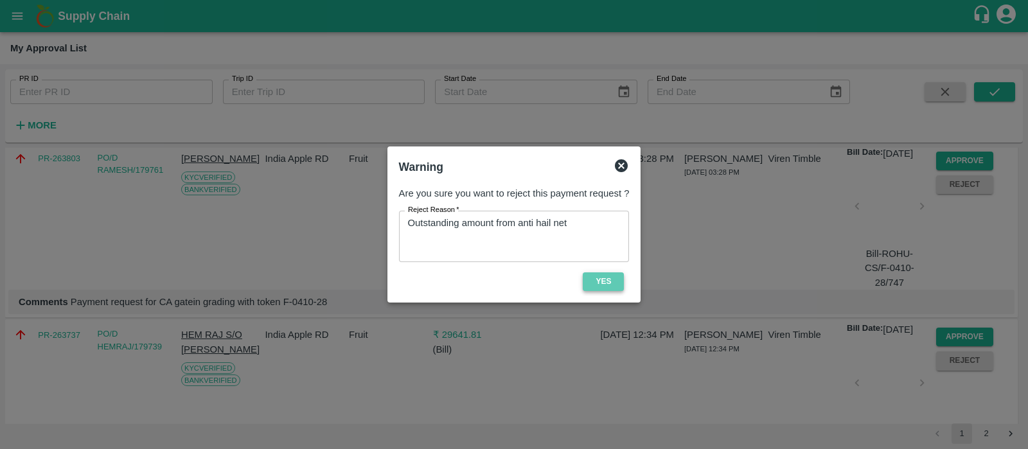
click at [601, 287] on button "Yes" at bounding box center [603, 281] width 41 height 19
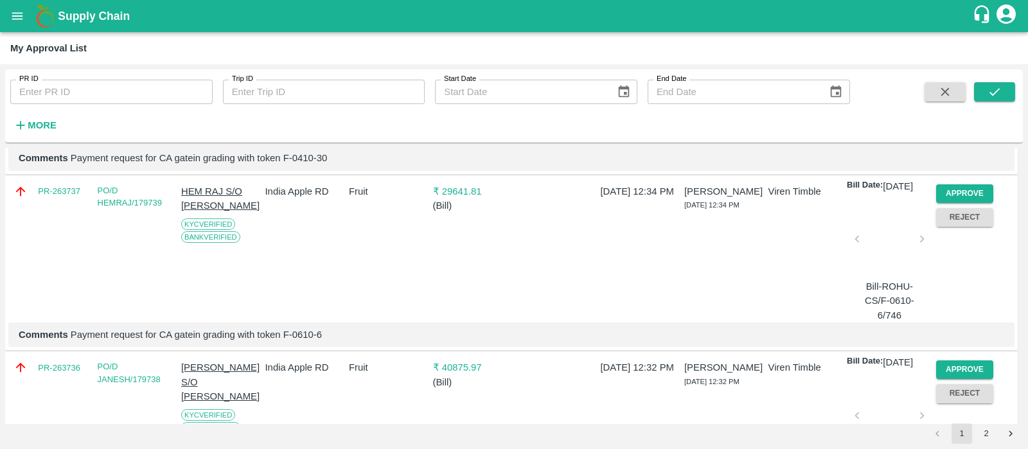
scroll to position [925, 0]
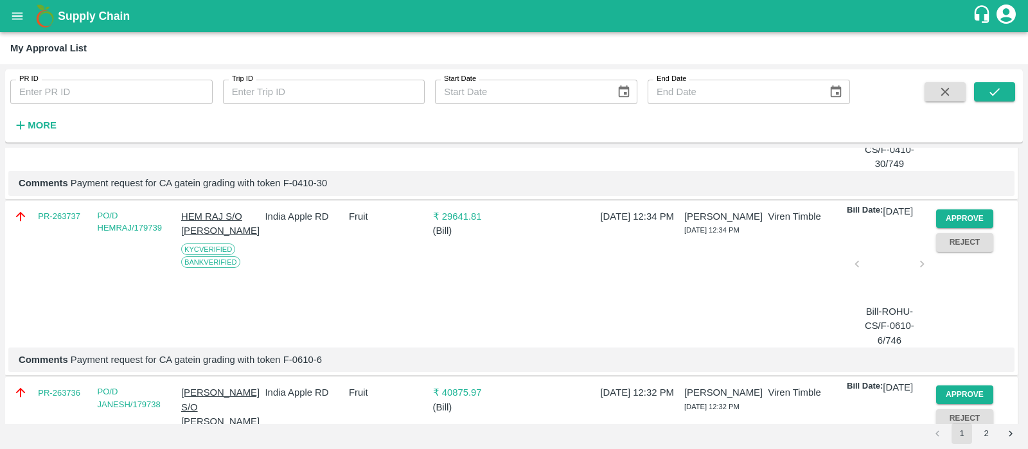
click at [538, 200] on div "PR-263807 PO/D [PERSON_NAME]/179763 [PERSON_NAME] S/O Prem [PERSON_NAME] Not Up…" at bounding box center [511, 111] width 1012 height 175
click at [970, 228] on button "Approve" at bounding box center [965, 218] width 58 height 19
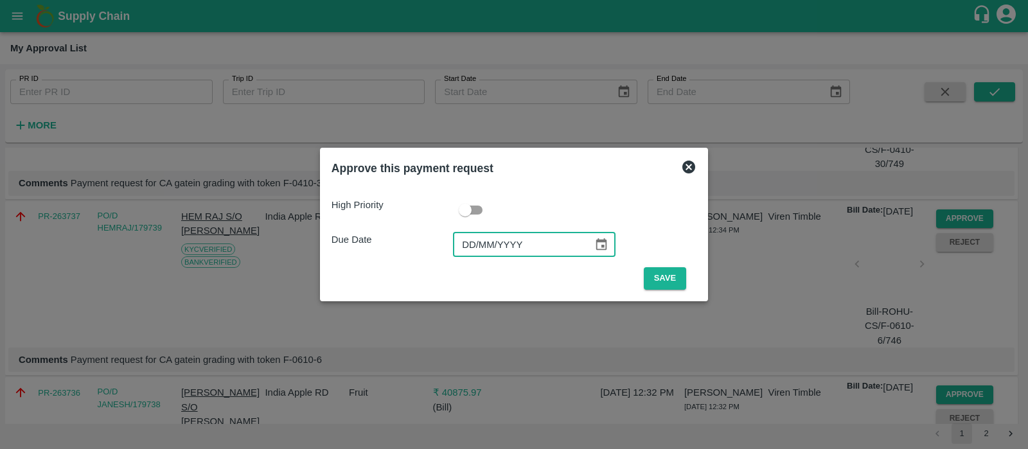
click at [465, 240] on input "DD/MM/YYYY" at bounding box center [518, 245] width 131 height 24
type input "[DATE]"
click at [666, 288] on button "Save" at bounding box center [665, 278] width 42 height 22
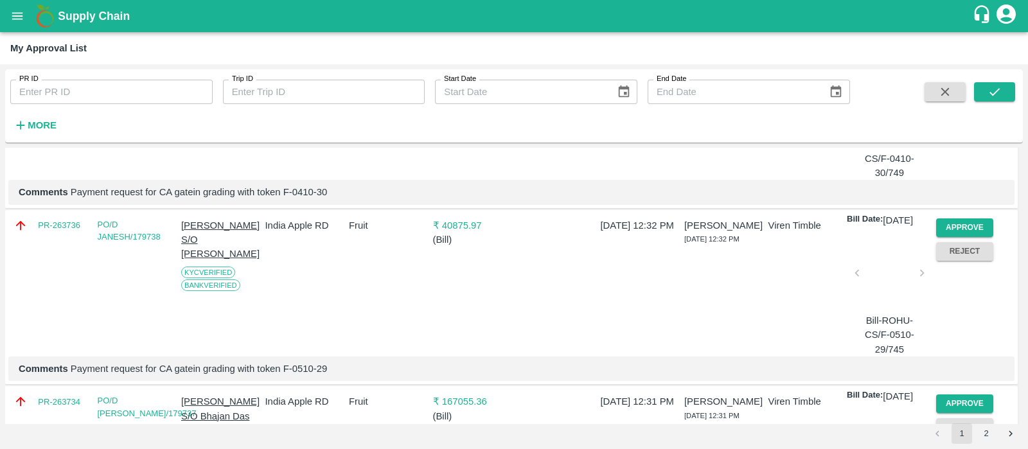
scroll to position [917, 0]
click at [958, 236] on button "Approve" at bounding box center [965, 227] width 58 height 19
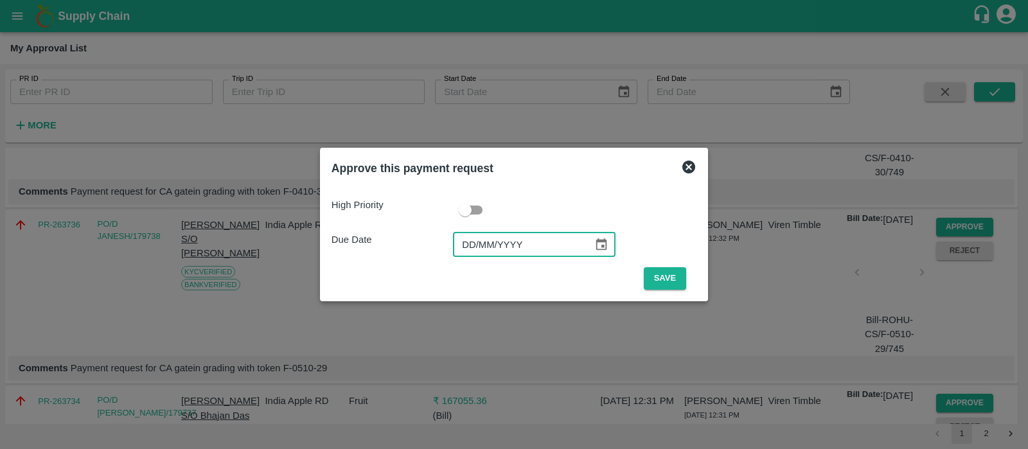
click at [466, 239] on input "DD/MM/YYYY" at bounding box center [518, 245] width 131 height 24
type input "[DATE]"
click at [653, 280] on button "Save" at bounding box center [665, 278] width 42 height 22
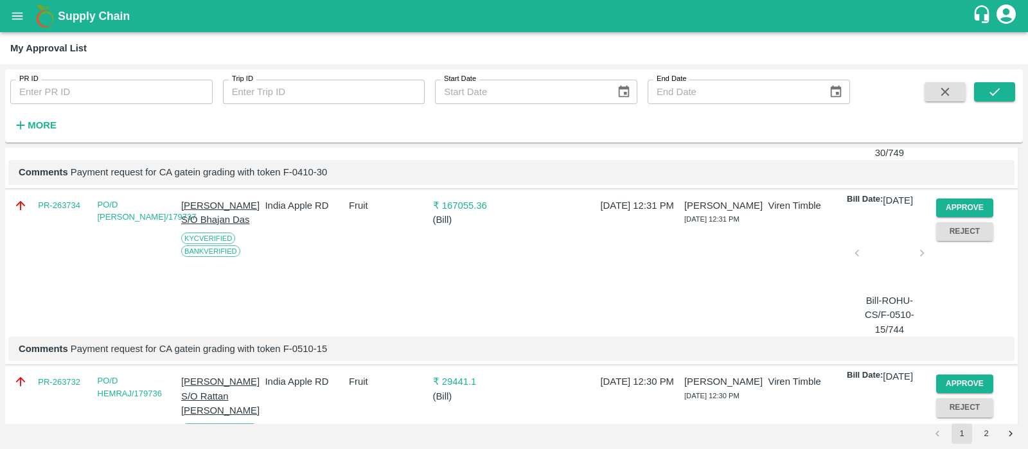
scroll to position [937, 0]
click at [960, 216] on button "Approve" at bounding box center [965, 206] width 58 height 19
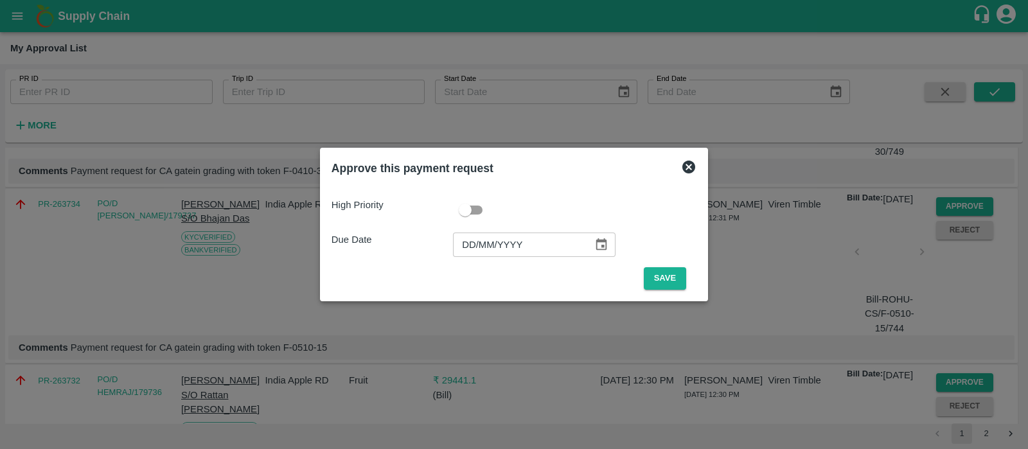
click at [469, 243] on input "DD/MM/YYYY" at bounding box center [518, 245] width 131 height 24
type input "[DATE]"
click at [673, 280] on button "Save" at bounding box center [665, 278] width 42 height 22
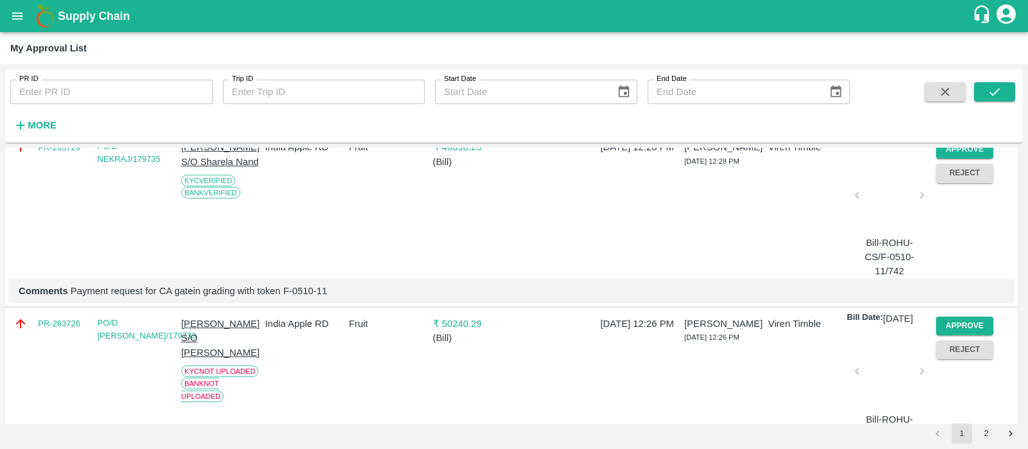
scroll to position [1185, 0]
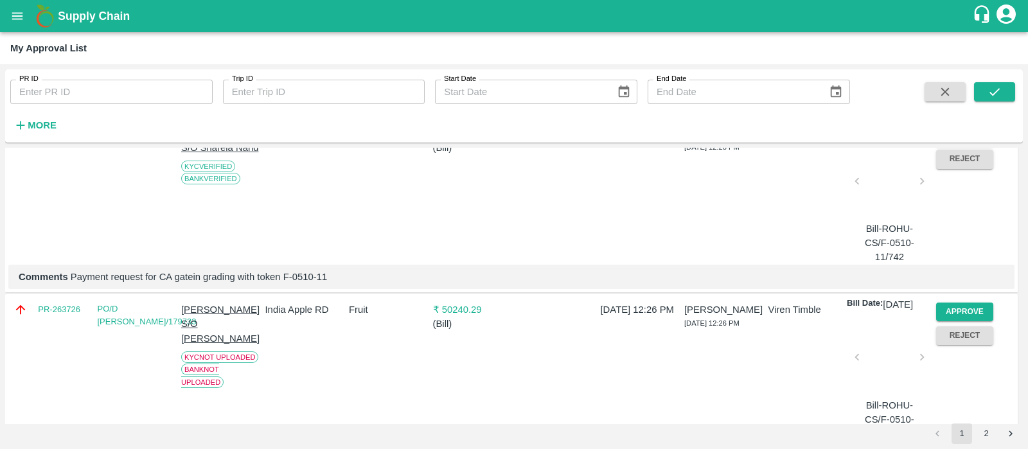
click at [954, 145] on button "Approve" at bounding box center [965, 135] width 58 height 19
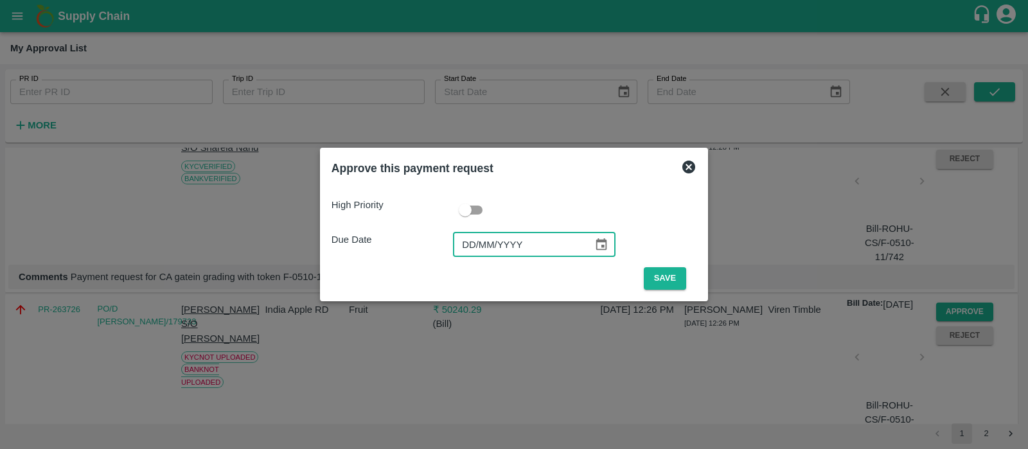
click at [470, 249] on input "DD/MM/YYYY" at bounding box center [518, 245] width 131 height 24
type input "[DATE]"
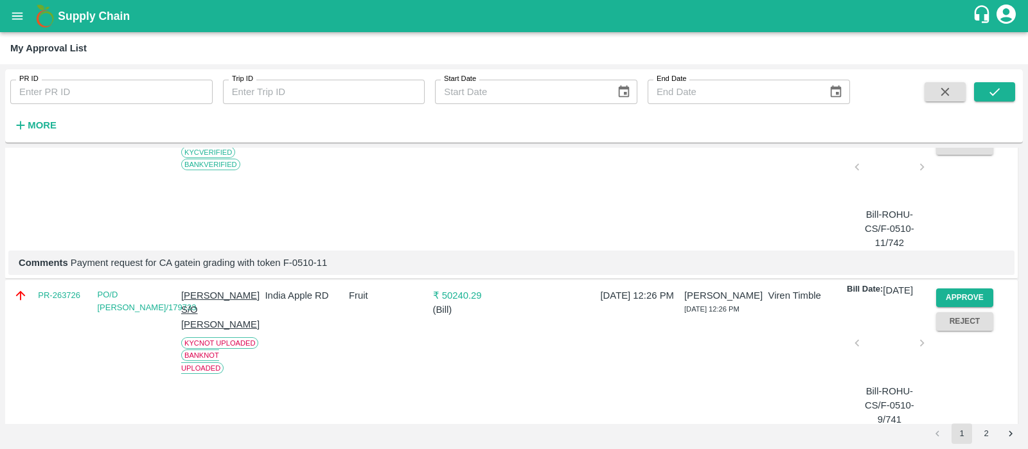
scroll to position [1199, 0]
click at [980, 130] on button "Approve" at bounding box center [965, 120] width 58 height 19
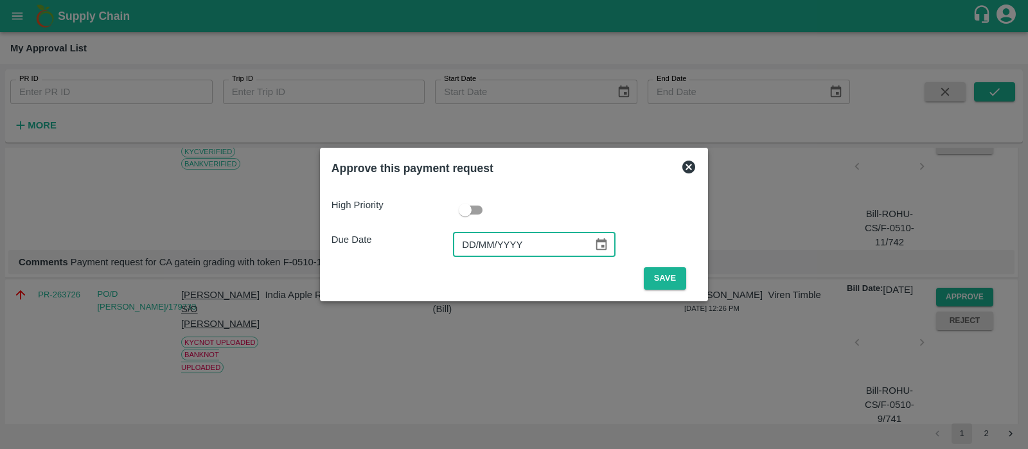
click at [471, 243] on input "DD/MM/YYYY" at bounding box center [518, 245] width 131 height 24
click at [467, 243] on input "11/12/0025" at bounding box center [518, 245] width 131 height 24
click at [483, 245] on input "11/12/0025" at bounding box center [518, 245] width 131 height 24
type input "[DATE]"
click at [666, 268] on button "Save" at bounding box center [665, 278] width 42 height 22
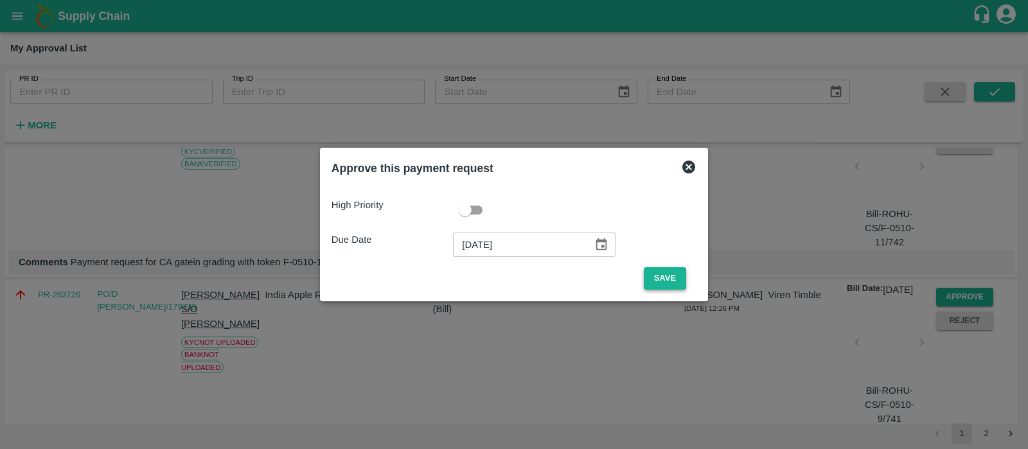
scroll to position [0, 0]
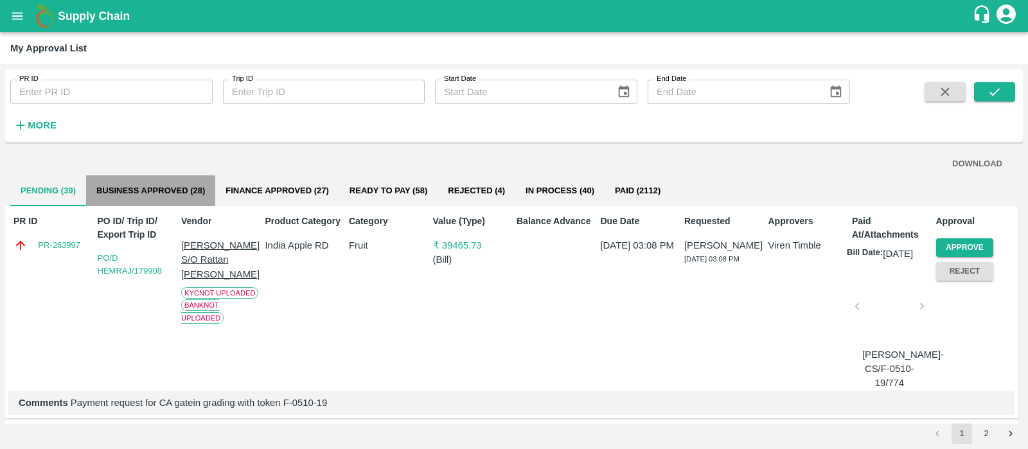
click at [157, 188] on button "Business Approved (28)" at bounding box center [150, 190] width 129 height 31
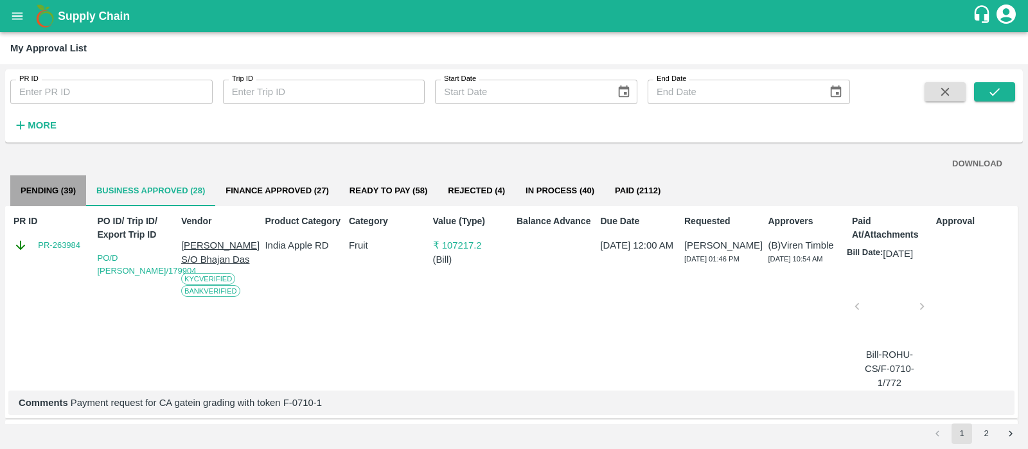
click at [57, 197] on button "Pending (39)" at bounding box center [48, 190] width 76 height 31
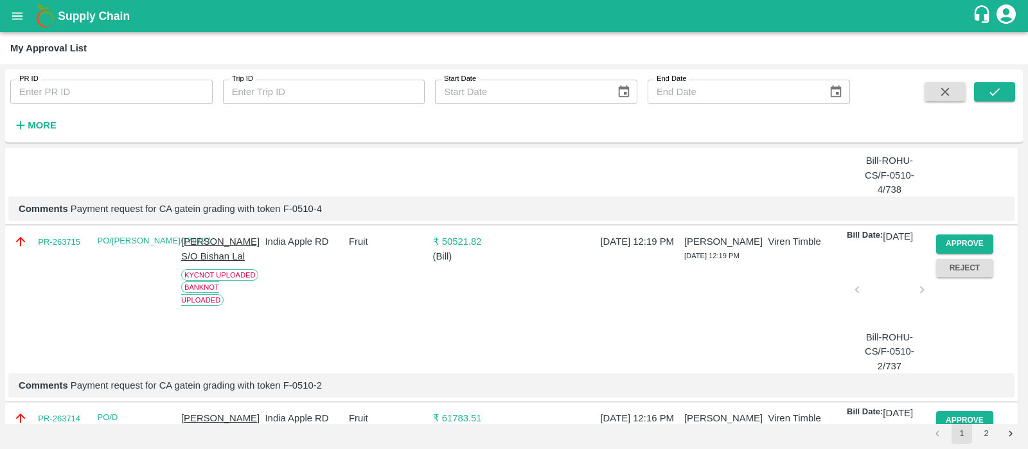
scroll to position [1909, 0]
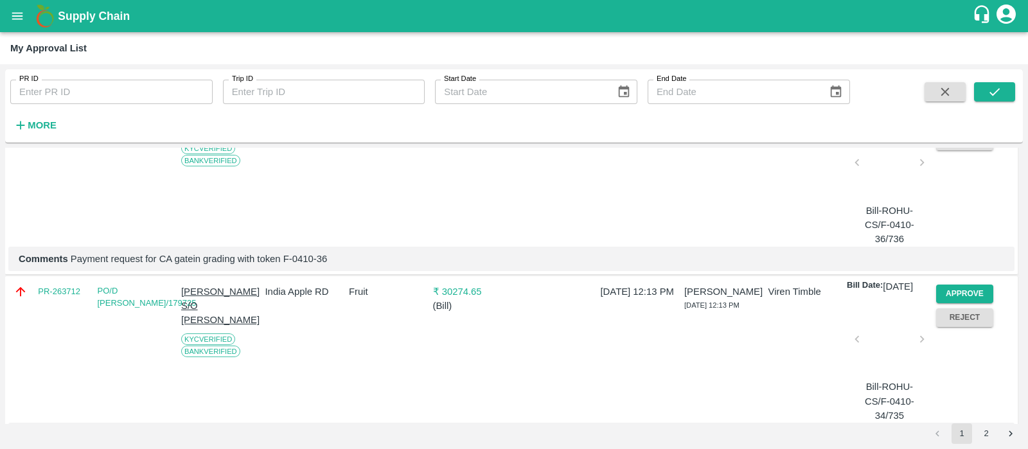
click at [973, 127] on button "Approve" at bounding box center [965, 117] width 58 height 19
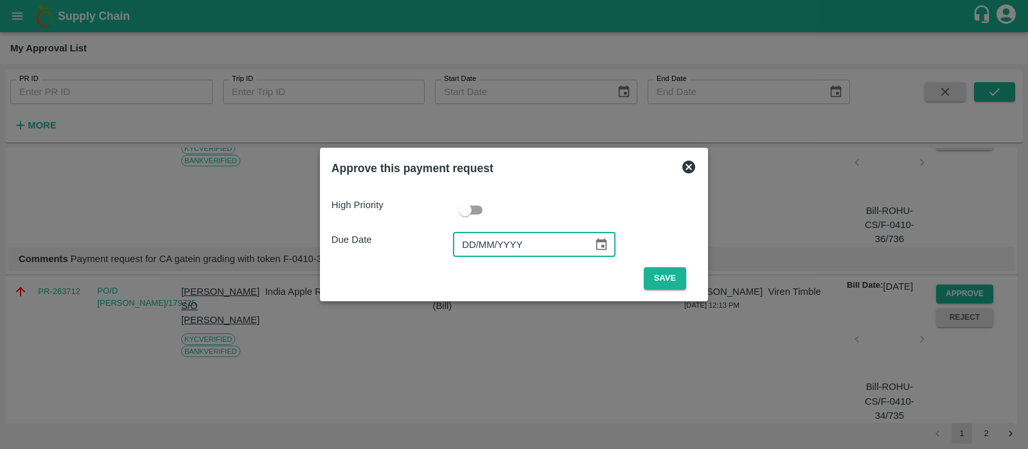
click at [477, 242] on input "DD/MM/YYYY" at bounding box center [518, 245] width 131 height 24
type input "[DATE]"
click at [649, 279] on button "Save" at bounding box center [665, 278] width 42 height 22
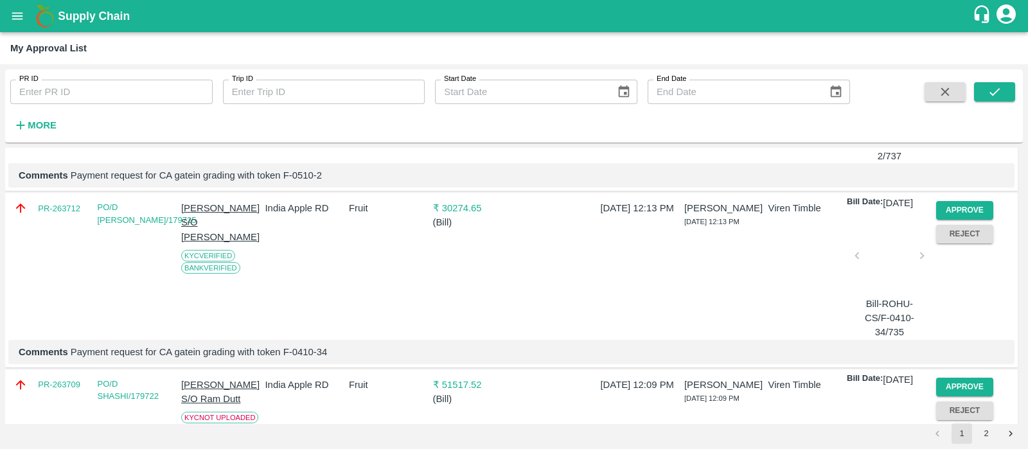
scroll to position [1850, 0]
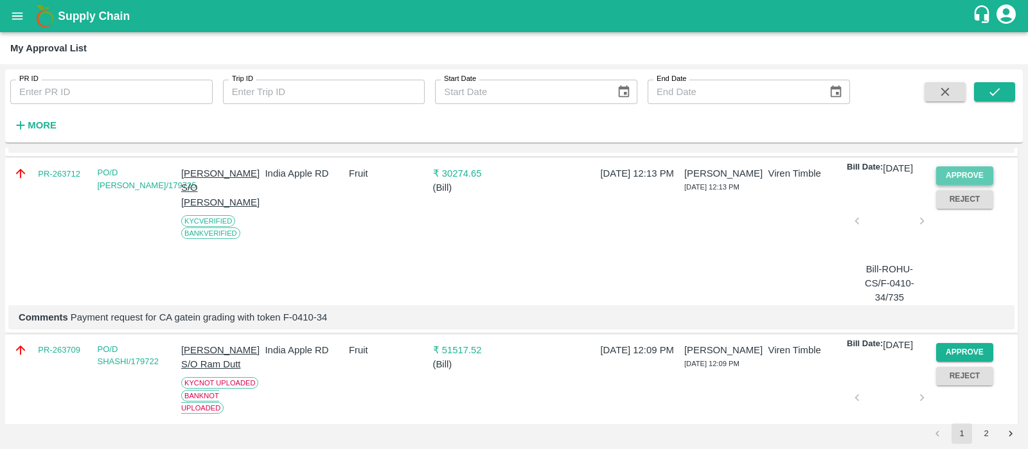
click at [953, 185] on button "Approve" at bounding box center [965, 175] width 58 height 19
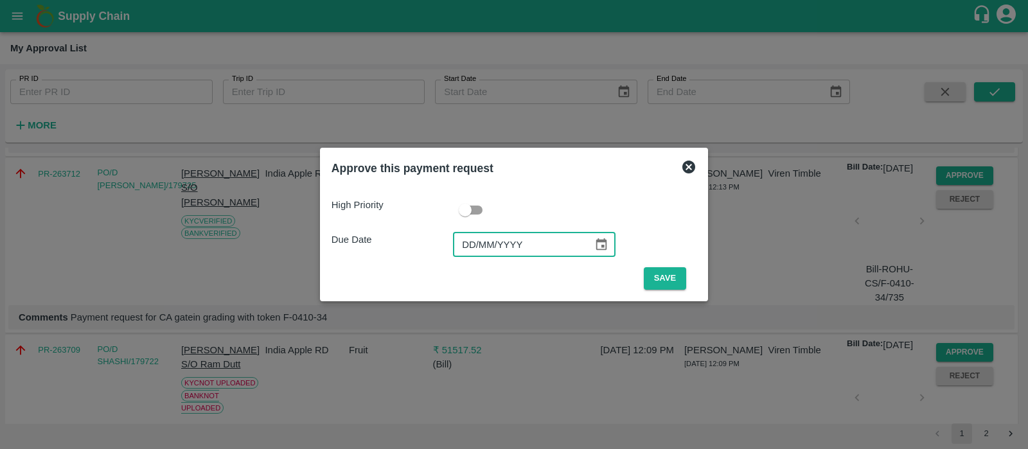
click at [470, 244] on input "DD/MM/YYYY" at bounding box center [518, 245] width 131 height 24
type input "[DATE]"
click at [673, 272] on button "Save" at bounding box center [665, 278] width 42 height 22
click at [677, 270] on button "Save" at bounding box center [665, 278] width 42 height 22
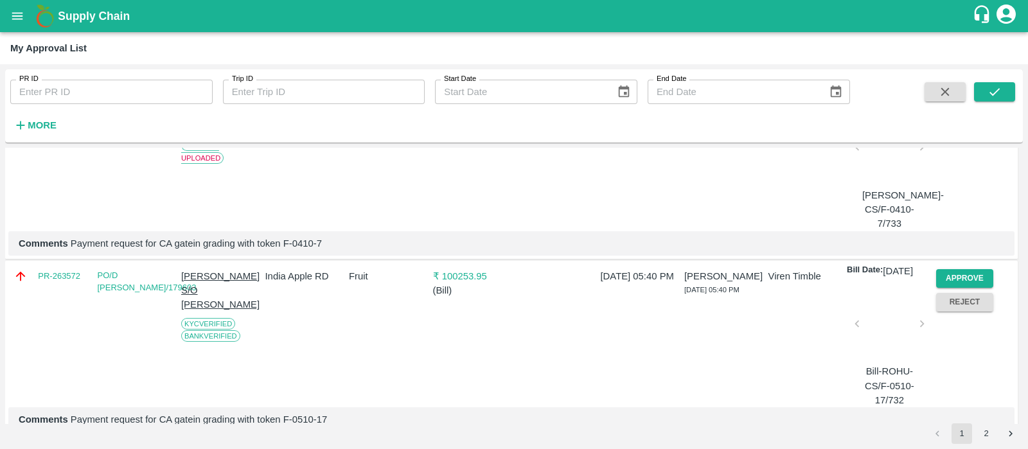
scroll to position [2147, 0]
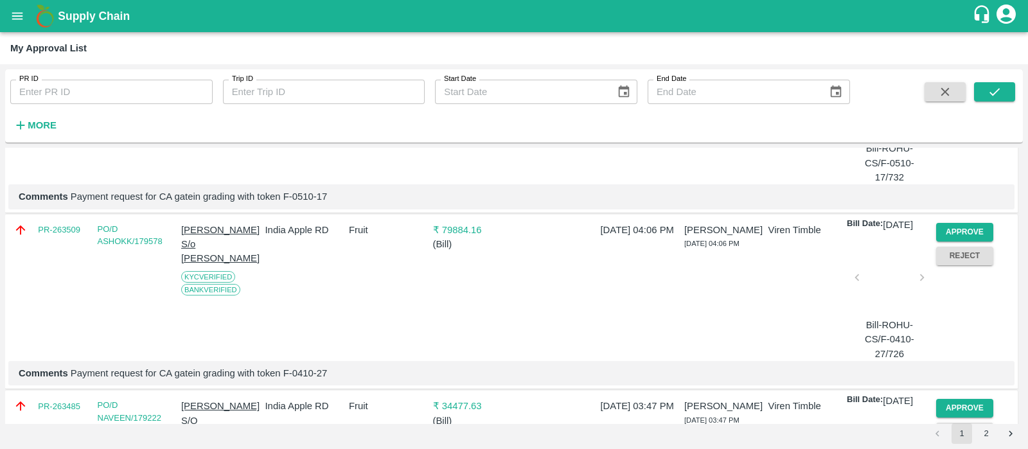
click at [970, 65] on button "Approve" at bounding box center [965, 55] width 58 height 19
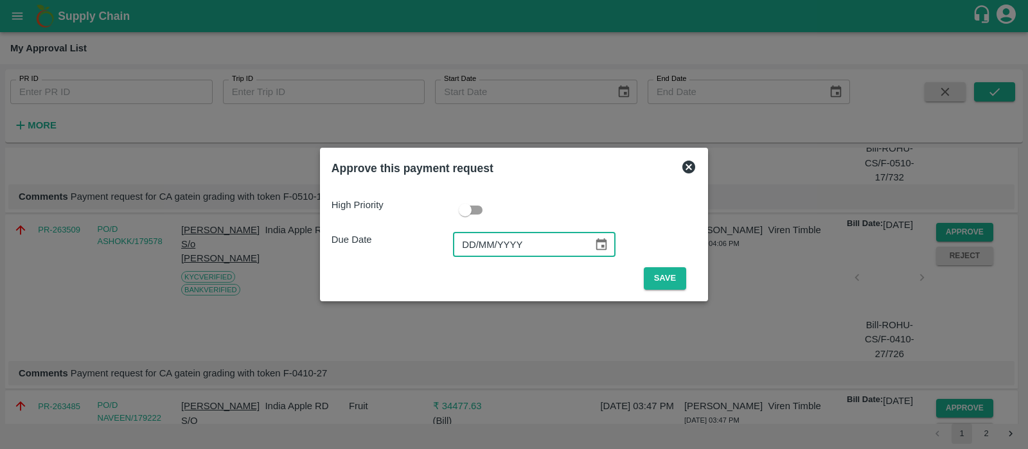
click at [479, 245] on input "DD/MM/YYYY" at bounding box center [518, 245] width 131 height 24
type input "[DATE]"
click at [662, 282] on button "Save" at bounding box center [665, 278] width 42 height 22
click at [660, 278] on button "Save" at bounding box center [665, 278] width 42 height 22
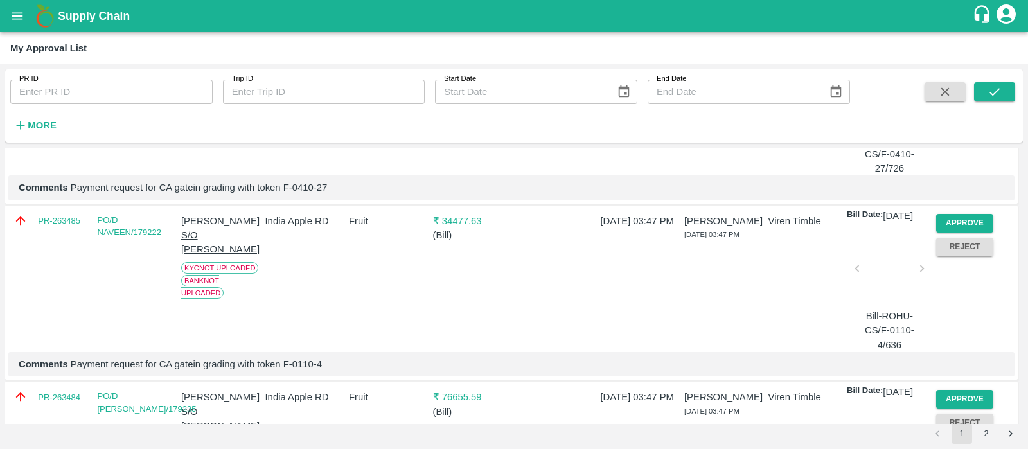
scroll to position [2157, 0]
click at [967, 55] on button "Approve" at bounding box center [965, 46] width 58 height 19
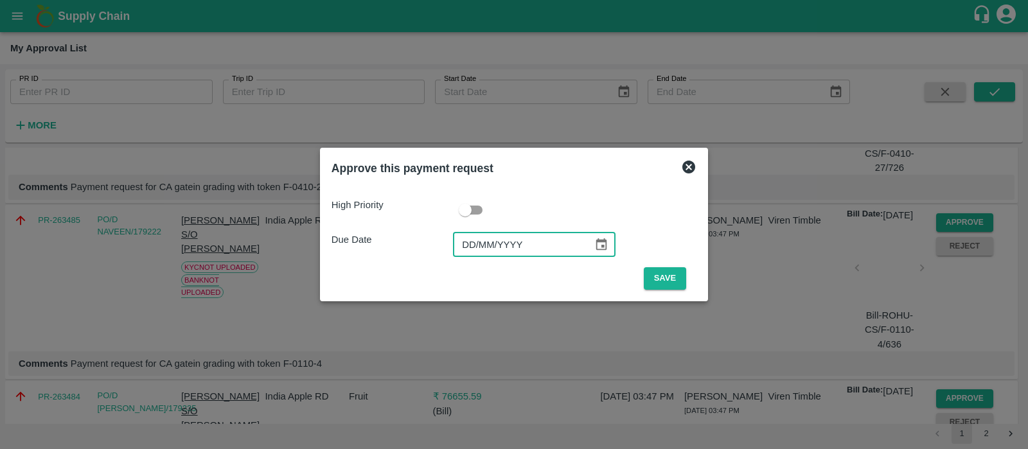
click at [479, 242] on input "DD/MM/YYYY" at bounding box center [518, 245] width 131 height 24
type input "[DATE]"
click at [680, 274] on button "Save" at bounding box center [665, 278] width 42 height 22
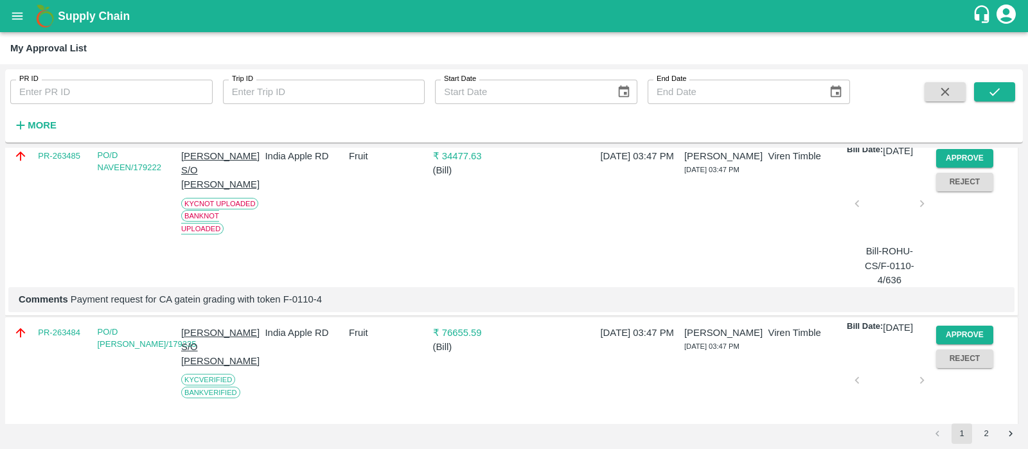
scroll to position [2372, 0]
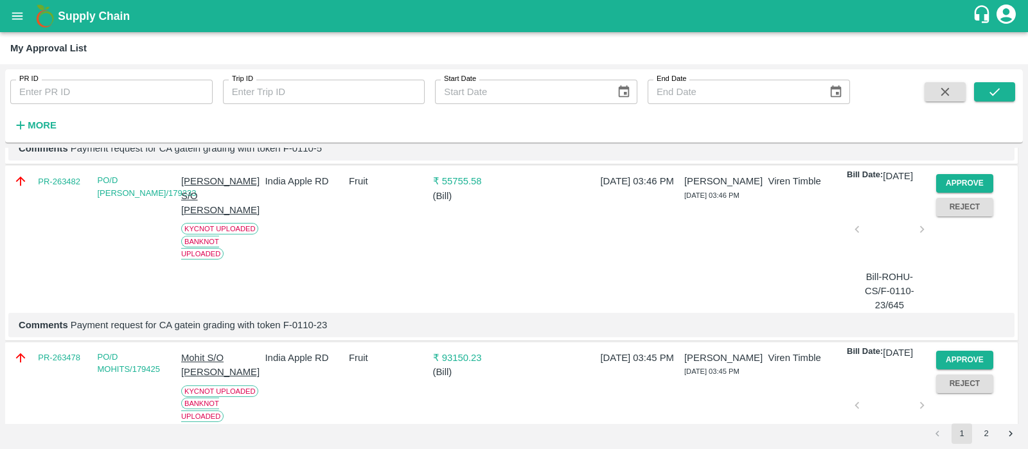
click at [680, 136] on div "[PERSON_NAME] [DATE] 03:47 PM" at bounding box center [721, 64] width 84 height 143
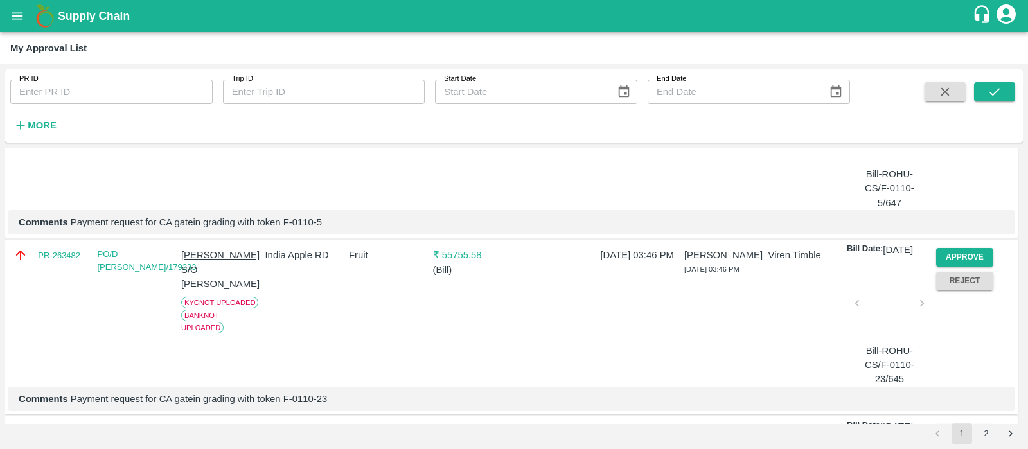
click at [960, 91] on button "Approve" at bounding box center [965, 81] width 58 height 19
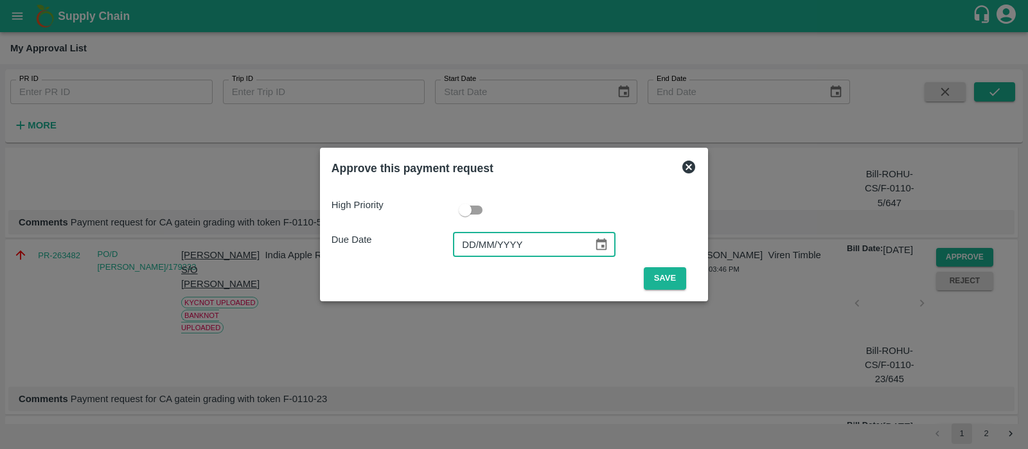
click at [473, 241] on input "DD/MM/YYYY" at bounding box center [518, 245] width 131 height 24
type input "[DATE]"
click at [674, 279] on button "Save" at bounding box center [665, 278] width 42 height 22
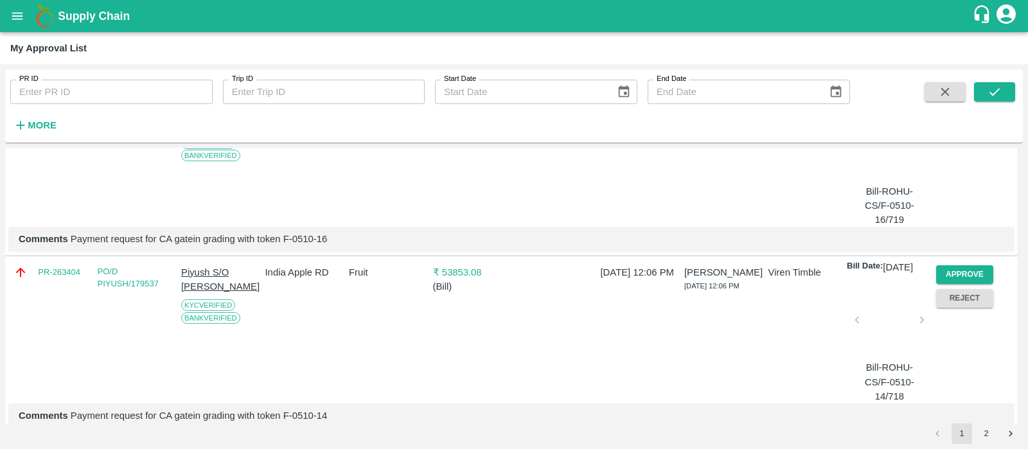
scroll to position [2635, 0]
click at [952, 107] on button "Approve" at bounding box center [965, 97] width 58 height 19
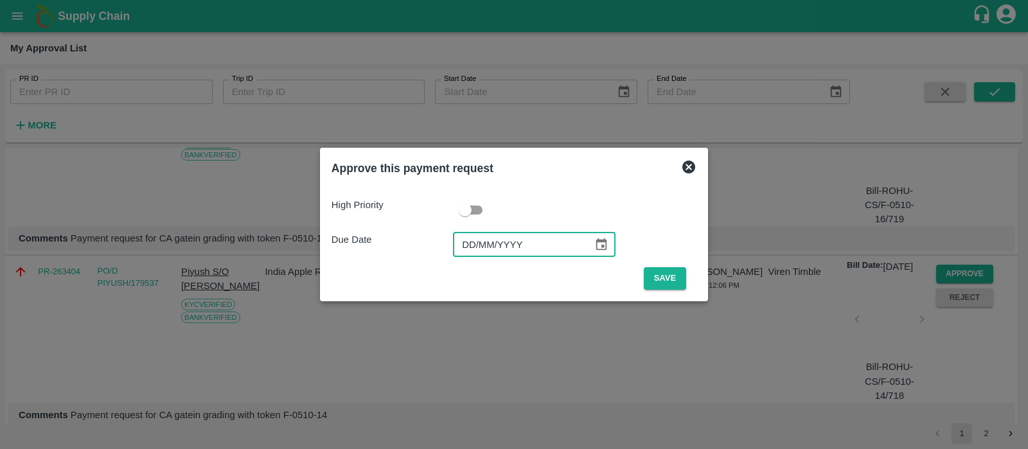
click at [465, 244] on input "DD/MM/YYYY" at bounding box center [518, 245] width 131 height 24
type input "[DATE]"
click at [656, 272] on button "Save" at bounding box center [665, 278] width 42 height 22
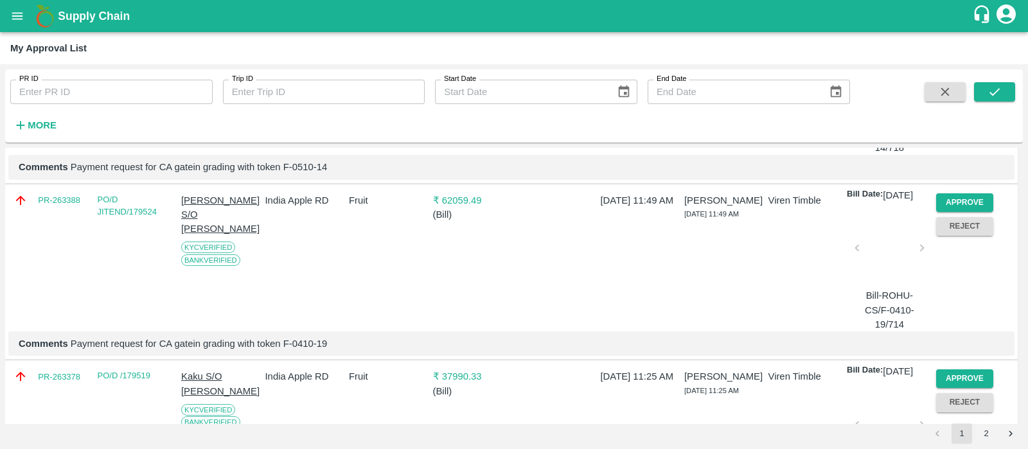
scroll to position [2707, 0]
click at [980, 34] on button "Approve" at bounding box center [965, 24] width 58 height 19
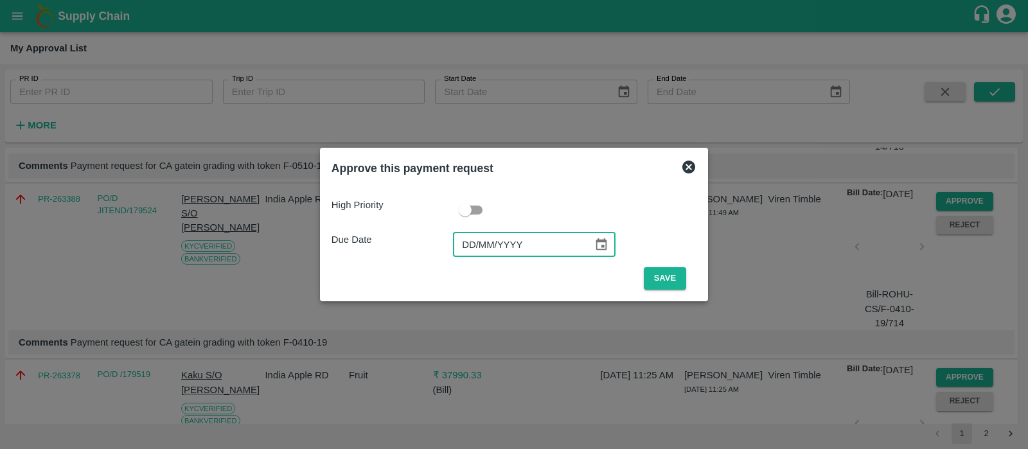
click at [457, 242] on input "DD/MM/YYYY" at bounding box center [518, 245] width 131 height 24
type input "[DATE]"
click at [671, 278] on button "Save" at bounding box center [665, 278] width 42 height 22
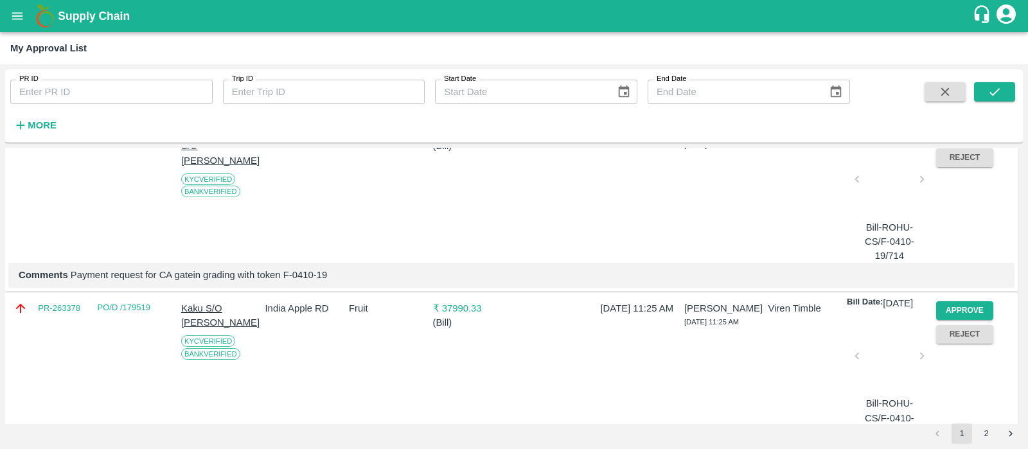
scroll to position [2701, 0]
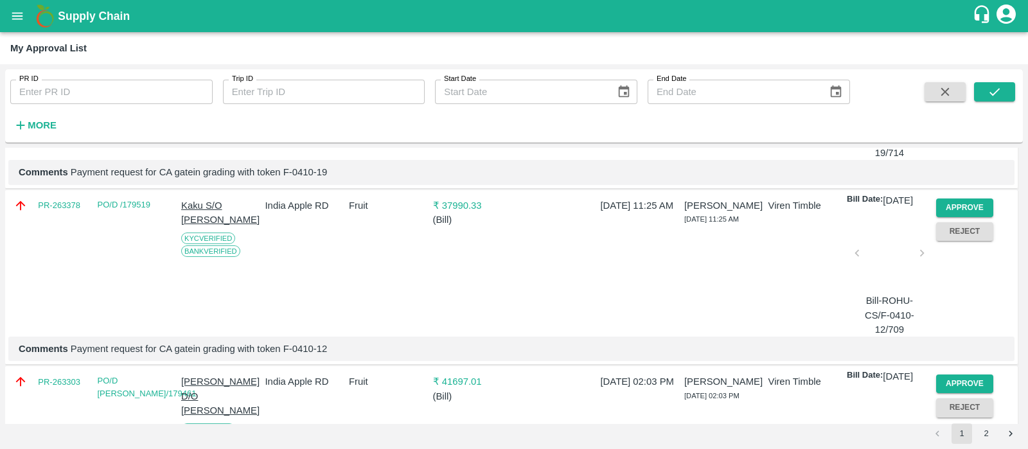
click at [947, 40] on button "Approve" at bounding box center [965, 31] width 58 height 19
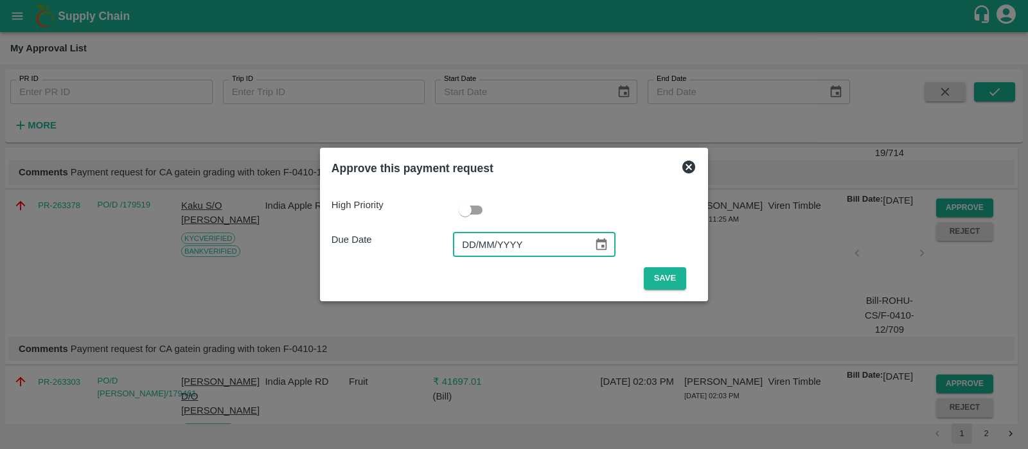
click at [471, 240] on input "DD/MM/YYYY" at bounding box center [518, 245] width 131 height 24
type input "[DATE]"
click at [665, 278] on button "Save" at bounding box center [665, 278] width 42 height 22
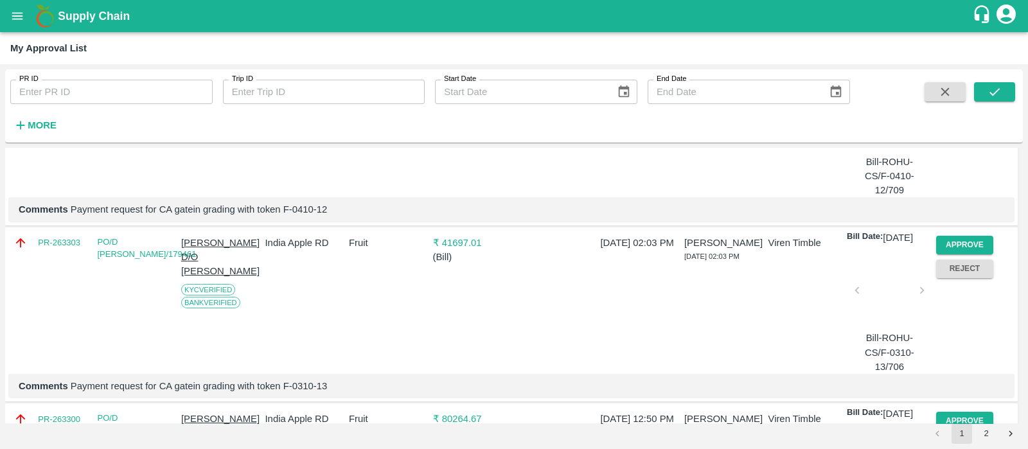
scroll to position [2664, 0]
click at [955, 77] on button "Approve" at bounding box center [965, 67] width 58 height 19
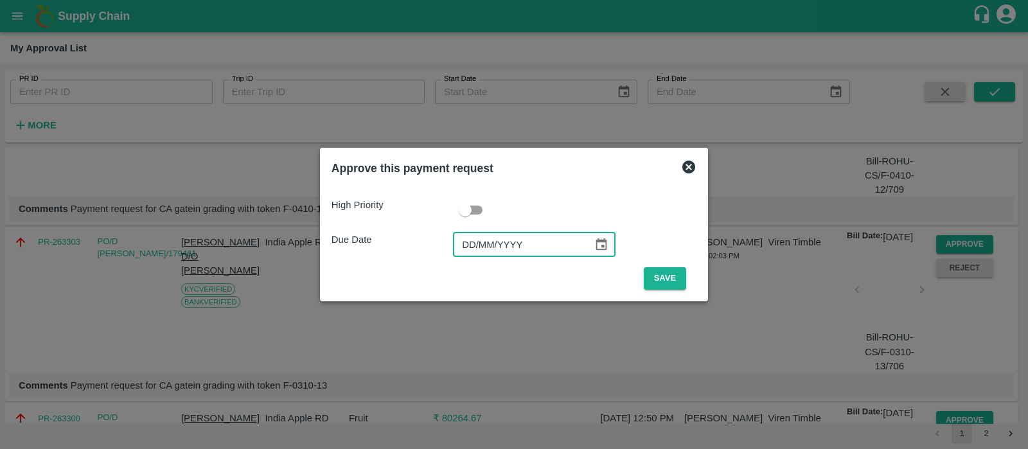
click at [469, 254] on input "DD/MM/YYYY" at bounding box center [518, 245] width 131 height 24
type input "[DATE]"
click at [674, 284] on button "Save" at bounding box center [665, 278] width 42 height 22
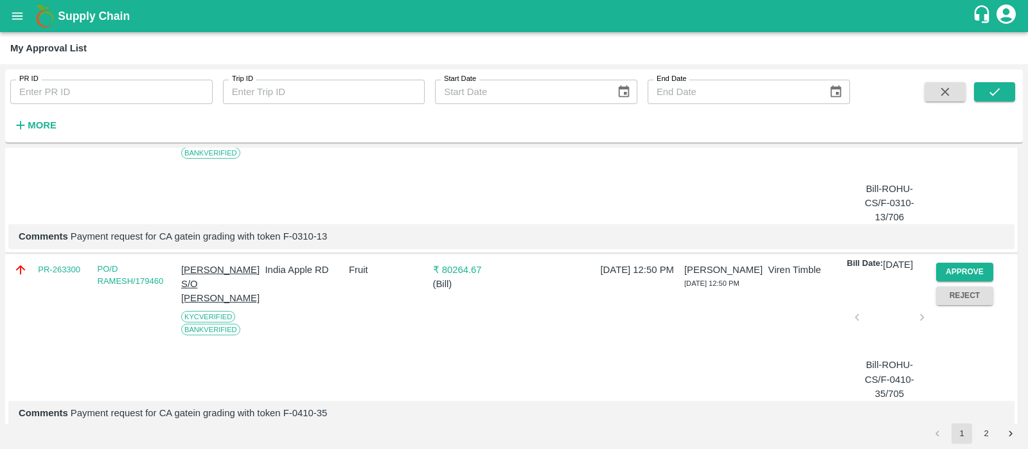
scroll to position [2638, 0]
click at [957, 103] on button "Approve" at bounding box center [965, 94] width 58 height 19
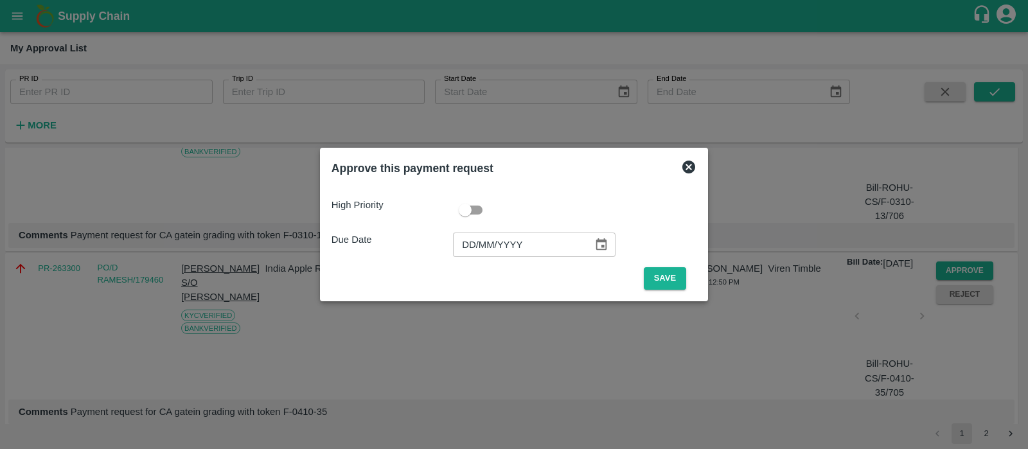
click at [466, 250] on input "DD/MM/YYYY" at bounding box center [518, 245] width 131 height 24
type input "[DATE]"
click at [658, 280] on button "Save" at bounding box center [665, 278] width 42 height 22
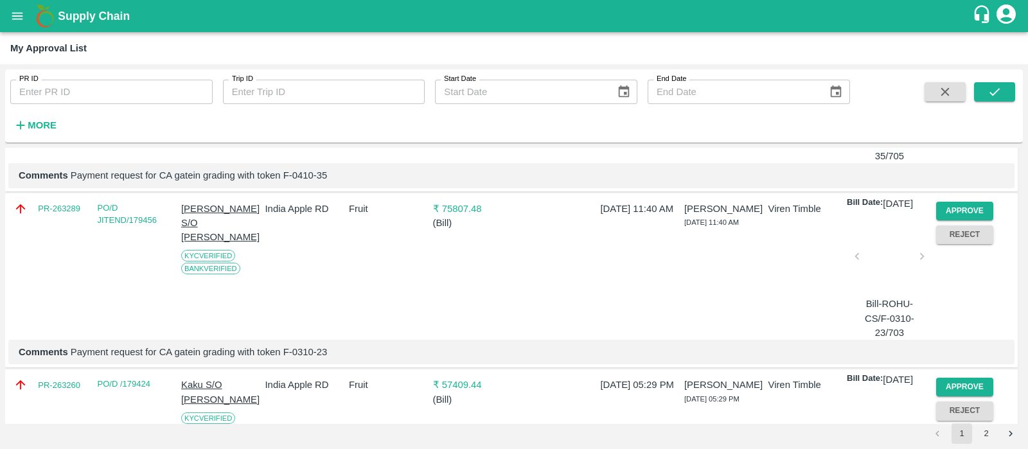
scroll to position [2699, 0]
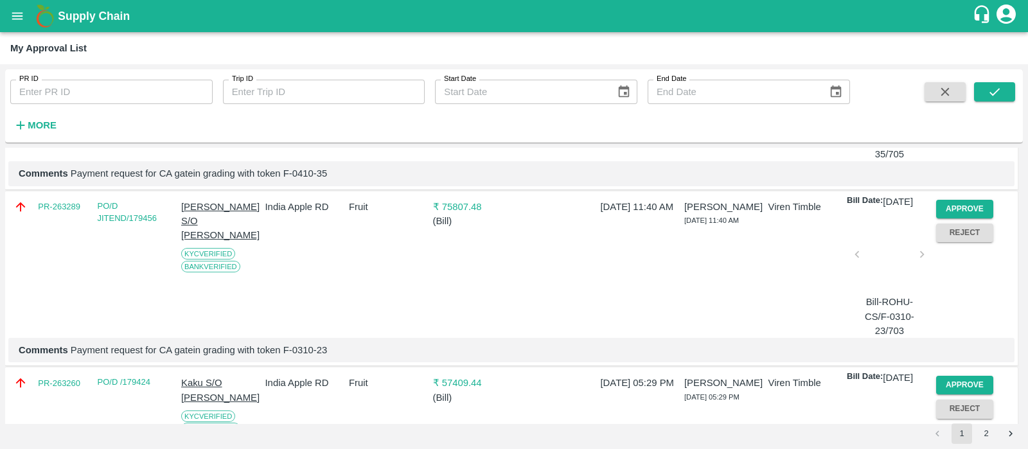
click at [958, 42] on button "Approve" at bounding box center [965, 32] width 58 height 19
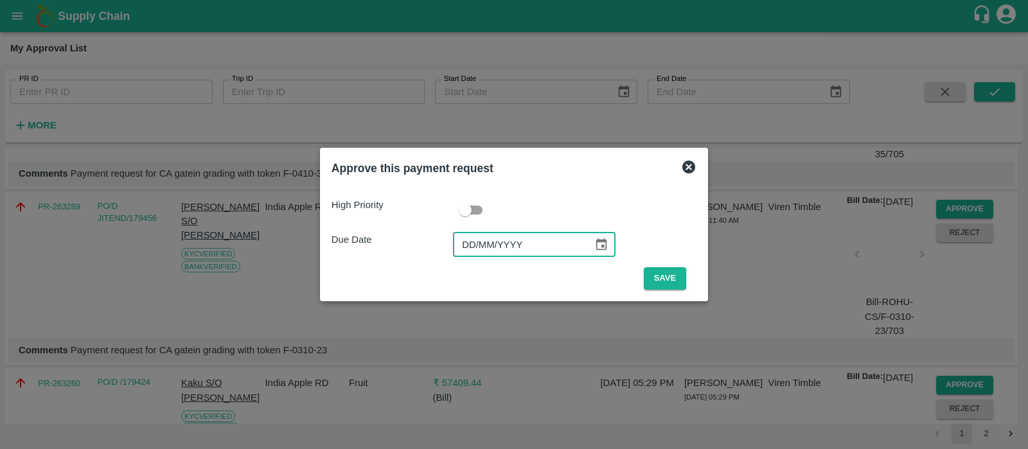
click at [472, 249] on input "DD/MM/YYYY" at bounding box center [518, 245] width 131 height 24
type input "[DATE]"
click at [661, 283] on button "Save" at bounding box center [665, 278] width 42 height 22
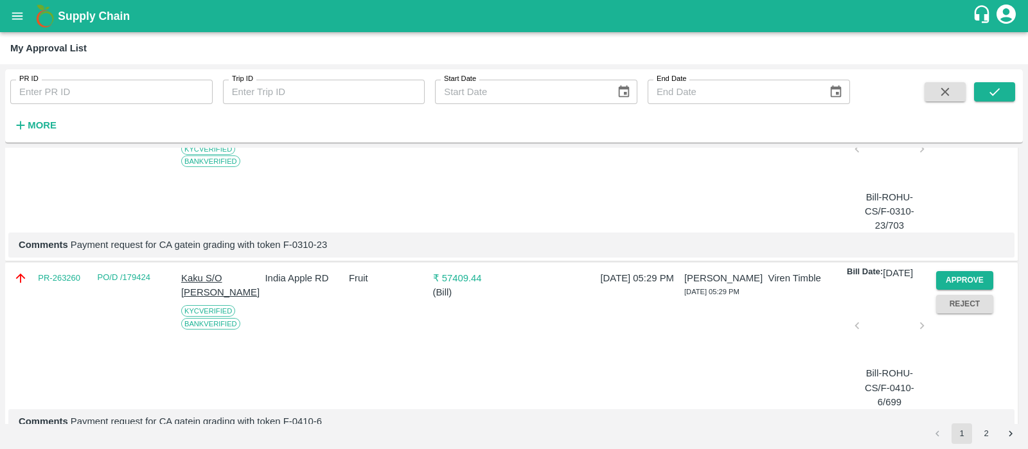
scroll to position [2627, 0]
click at [968, 114] on button "Approve" at bounding box center [965, 105] width 58 height 19
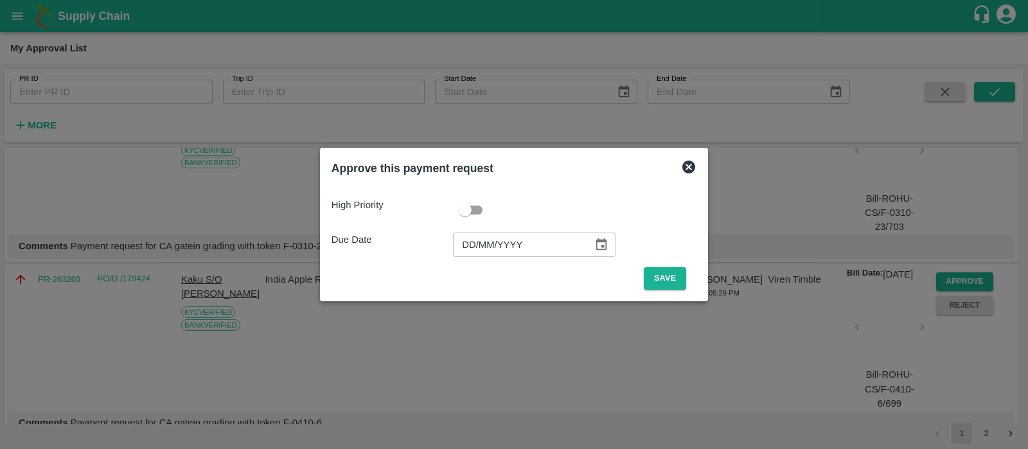
click at [461, 254] on input "DD/MM/YYYY" at bounding box center [518, 245] width 131 height 24
type input "[DATE]"
click at [664, 275] on button "Save" at bounding box center [665, 278] width 42 height 22
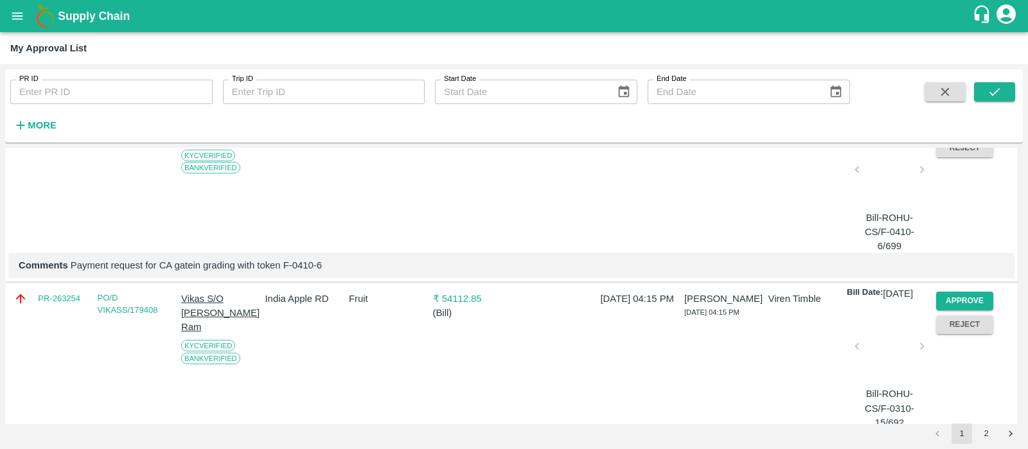
scroll to position [2608, 0]
click at [967, 134] on button "Approve" at bounding box center [965, 124] width 58 height 19
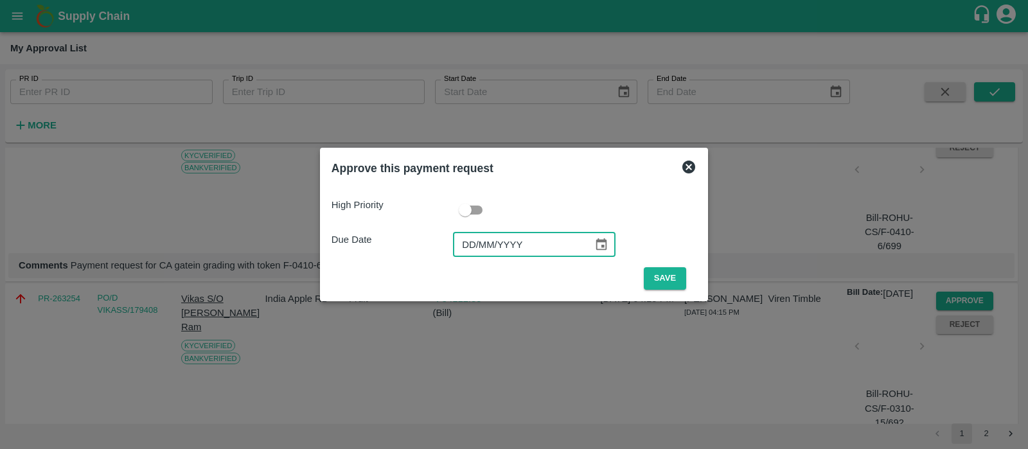
click at [474, 250] on input "DD/MM/YYYY" at bounding box center [518, 245] width 131 height 24
type input "[DATE]"
click at [677, 280] on button "Save" at bounding box center [665, 278] width 42 height 22
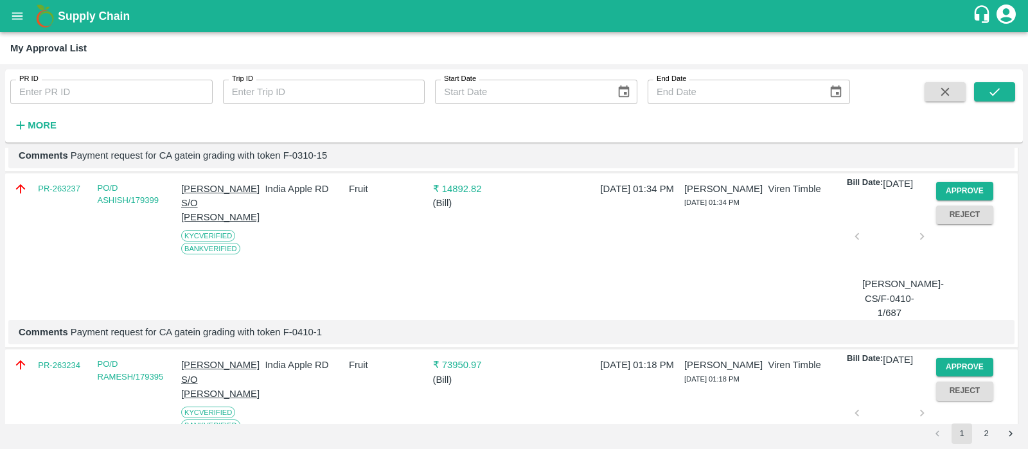
scroll to position [2718, 0]
click at [957, 23] on button "Approve" at bounding box center [965, 13] width 58 height 19
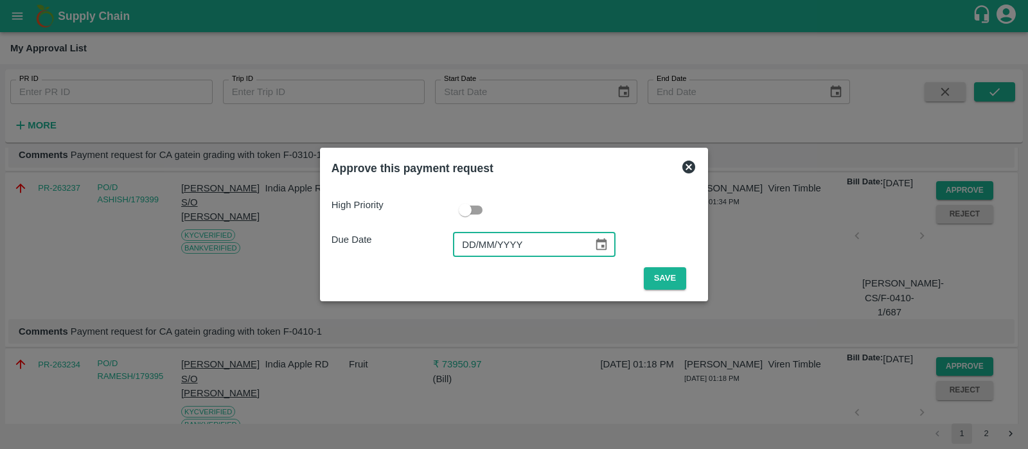
click at [475, 239] on input "DD/MM/YYYY" at bounding box center [518, 245] width 131 height 24
type input "[DATE]"
click at [657, 270] on button "Save" at bounding box center [665, 278] width 42 height 22
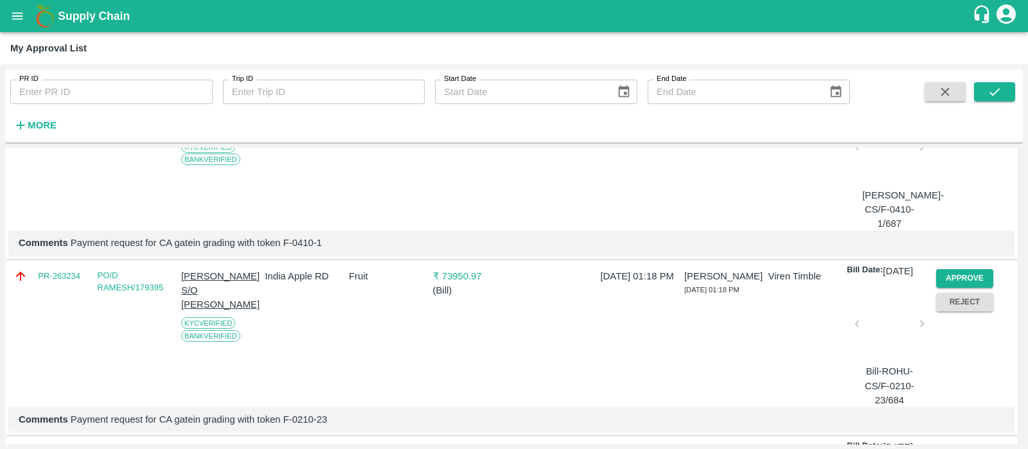
scroll to position [2649, 0]
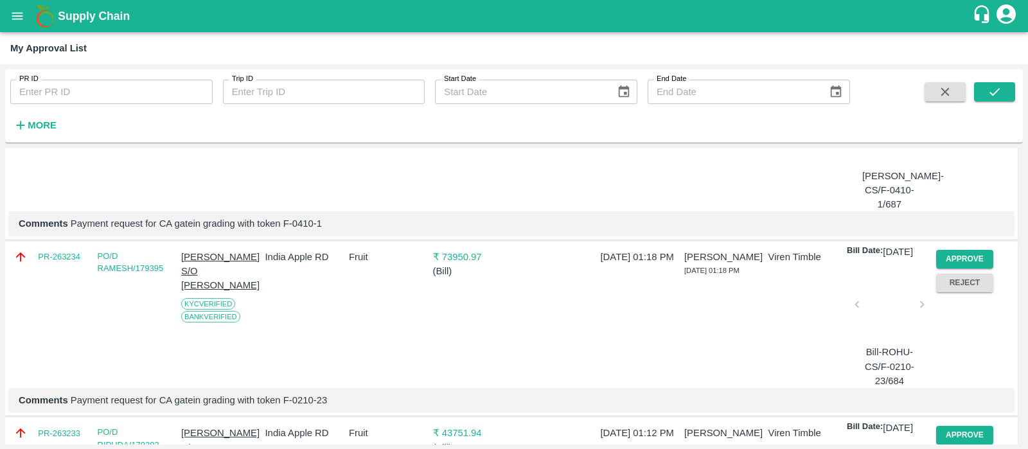
click at [954, 92] on button "Approve" at bounding box center [965, 82] width 58 height 19
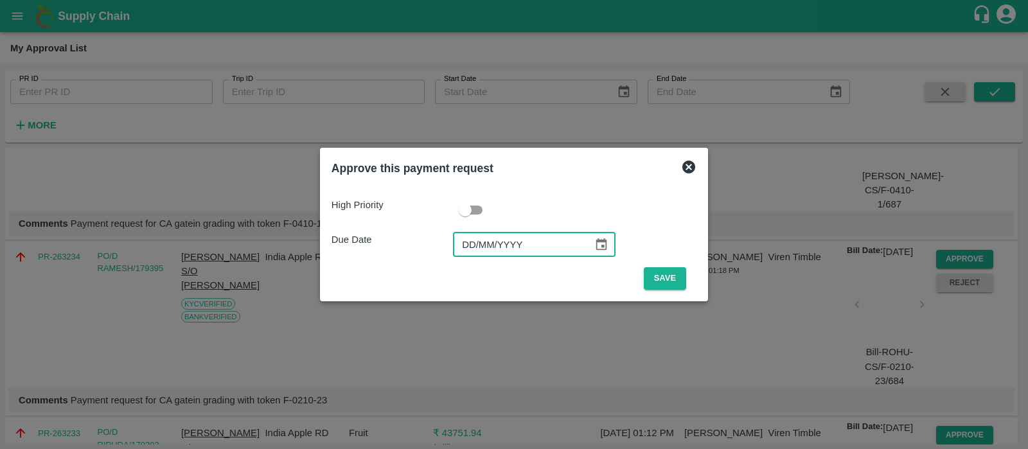
click at [479, 240] on input "DD/MM/YYYY" at bounding box center [518, 245] width 131 height 24
type input "[DATE]"
click at [675, 276] on button "Save" at bounding box center [665, 278] width 42 height 22
click at [662, 281] on button "Save" at bounding box center [665, 278] width 42 height 22
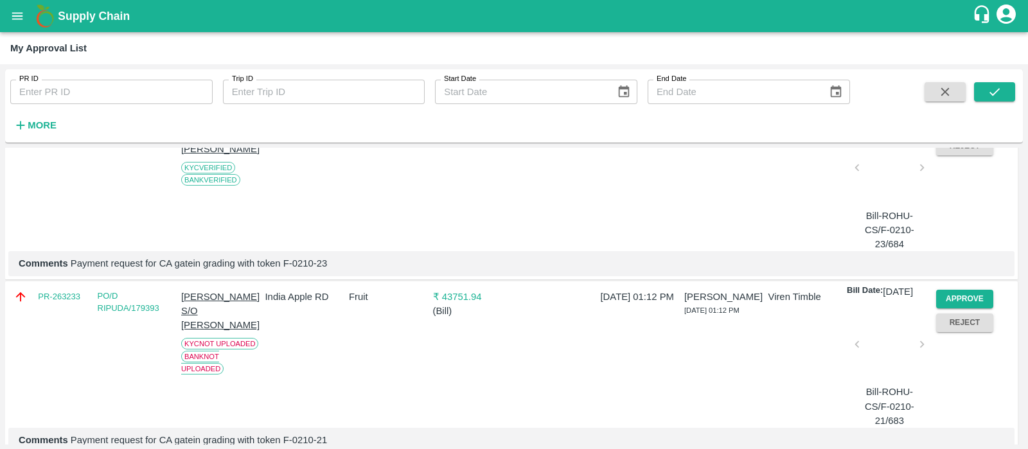
scroll to position [2611, 0]
click at [956, 130] on button "Approve" at bounding box center [965, 121] width 58 height 19
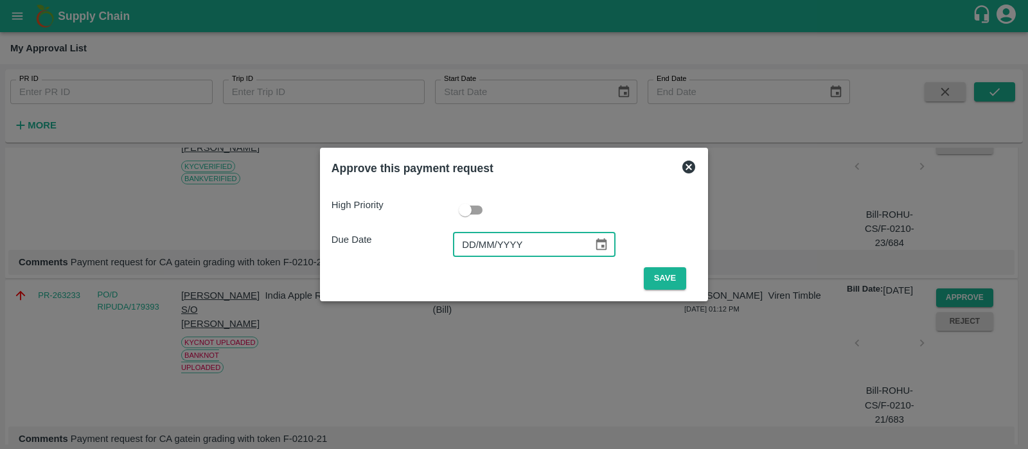
click at [479, 243] on input "DD/MM/YYYY" at bounding box center [518, 245] width 131 height 24
type input "[DATE]"
click at [666, 278] on button "Save" at bounding box center [665, 278] width 42 height 22
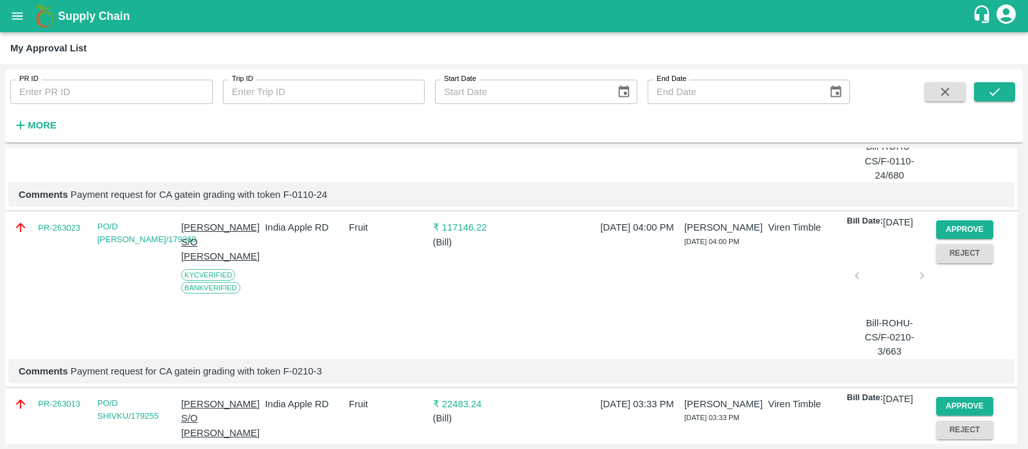
scroll to position [2858, 0]
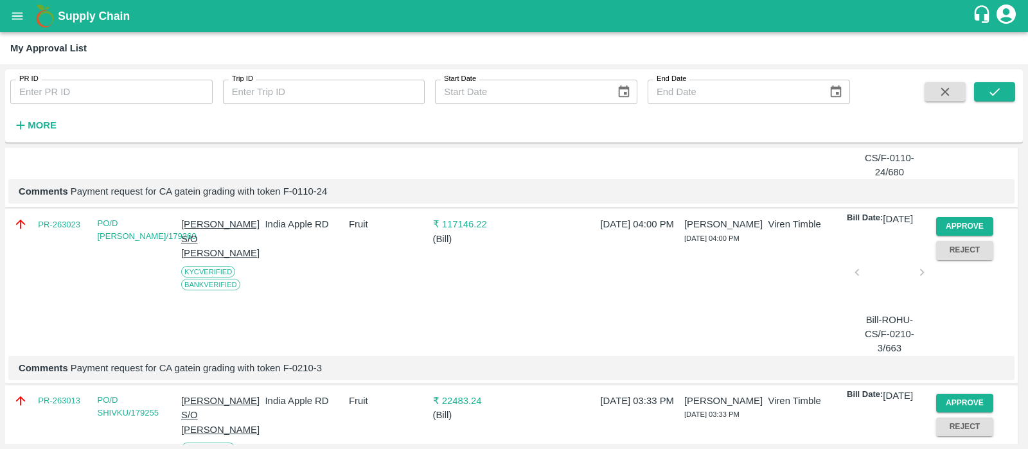
click at [951, 60] on button "Approve" at bounding box center [965, 50] width 58 height 19
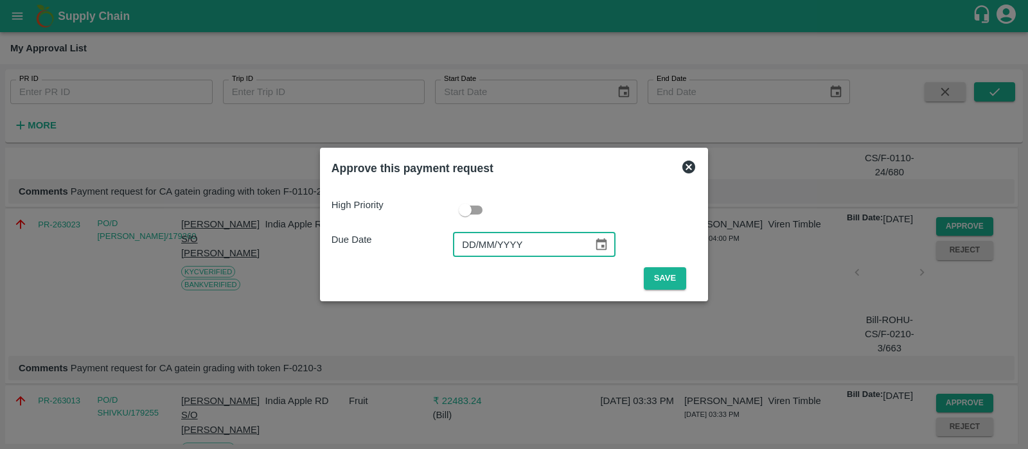
click at [459, 242] on input "DD/MM/YYYY" at bounding box center [518, 245] width 131 height 24
type input "[DATE]"
click at [662, 271] on button "Save" at bounding box center [665, 278] width 42 height 22
click at [668, 273] on button "Save" at bounding box center [665, 278] width 42 height 22
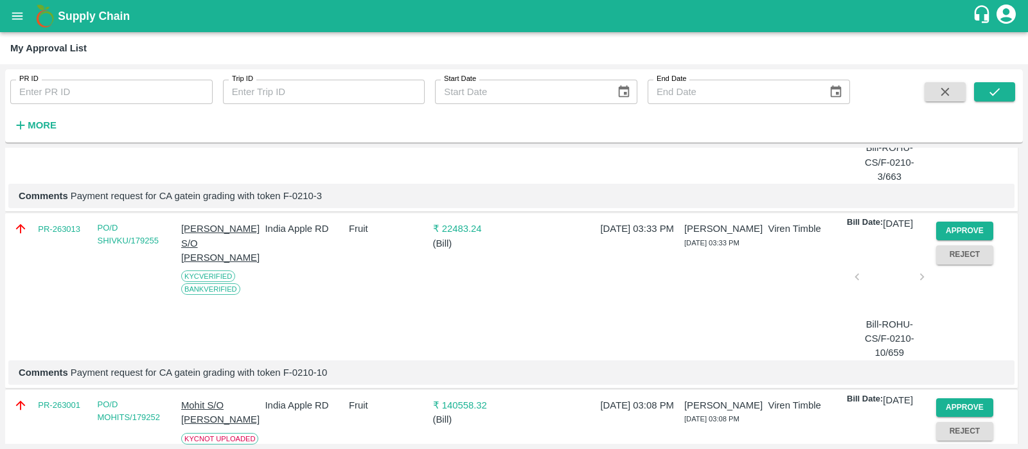
scroll to position [2848, 0]
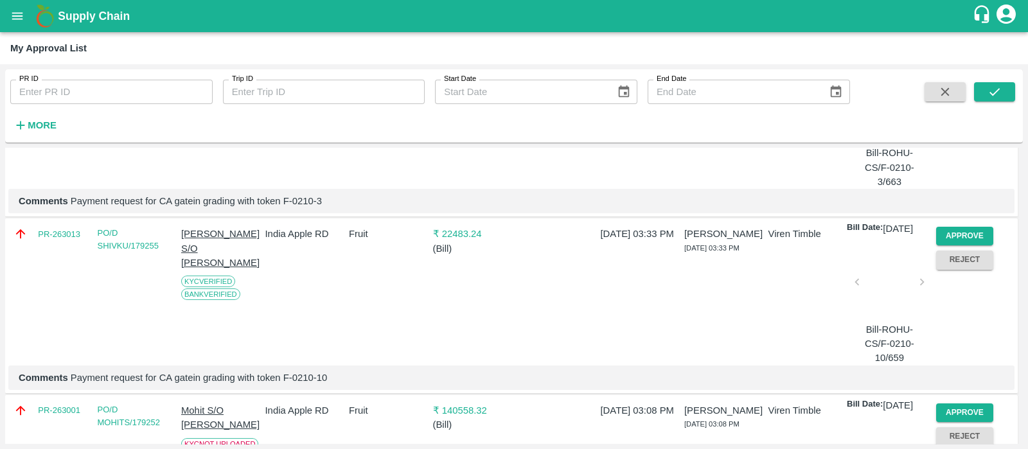
click at [953, 69] on button "Approve" at bounding box center [965, 60] width 58 height 19
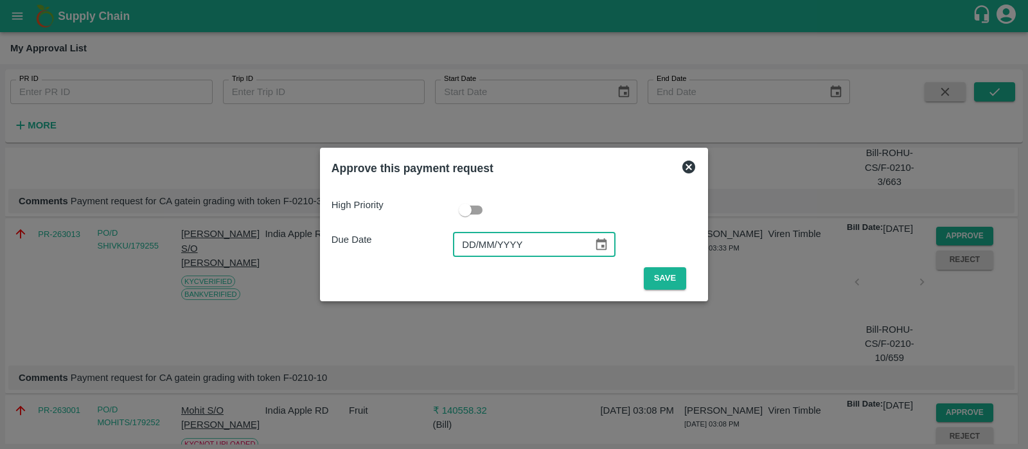
click at [477, 246] on input "DD/MM/YYYY" at bounding box center [518, 245] width 131 height 24
type input "[DATE]"
click at [668, 284] on button "Save" at bounding box center [665, 278] width 42 height 22
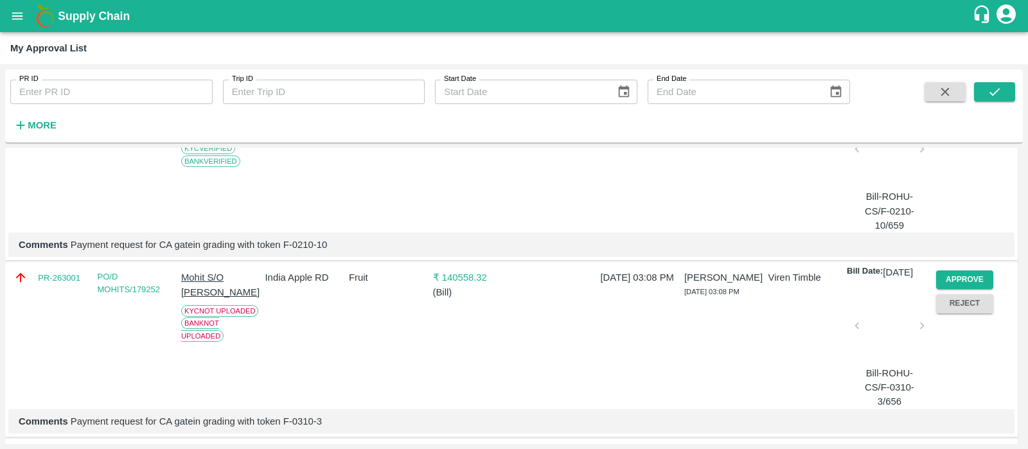
scroll to position [2812, 0]
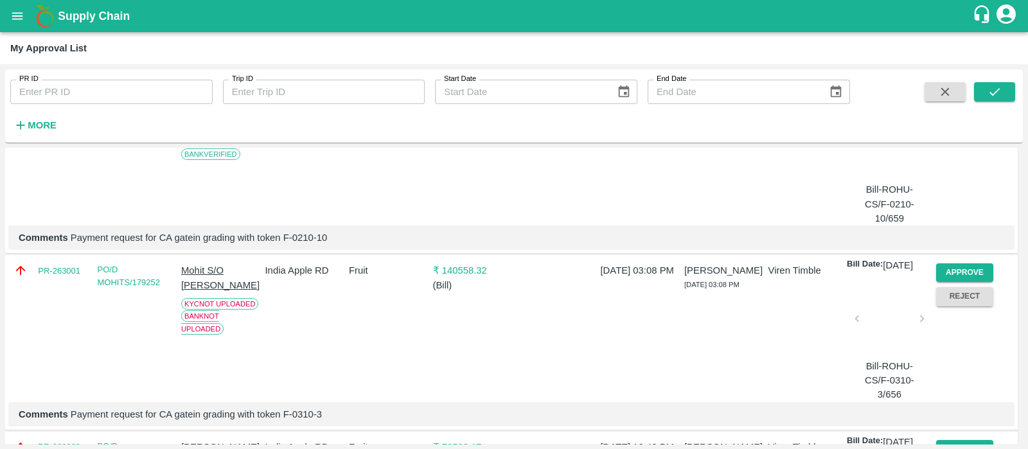
click at [949, 106] on button "Approve" at bounding box center [965, 96] width 58 height 19
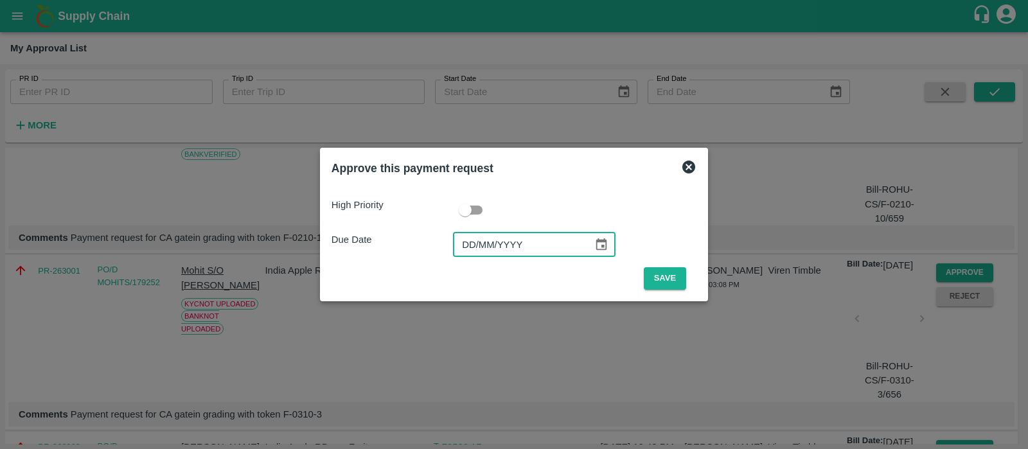
click at [468, 249] on input "DD/MM/YYYY" at bounding box center [518, 245] width 131 height 24
type input "[DATE]"
click at [664, 269] on button "Save" at bounding box center [665, 278] width 42 height 22
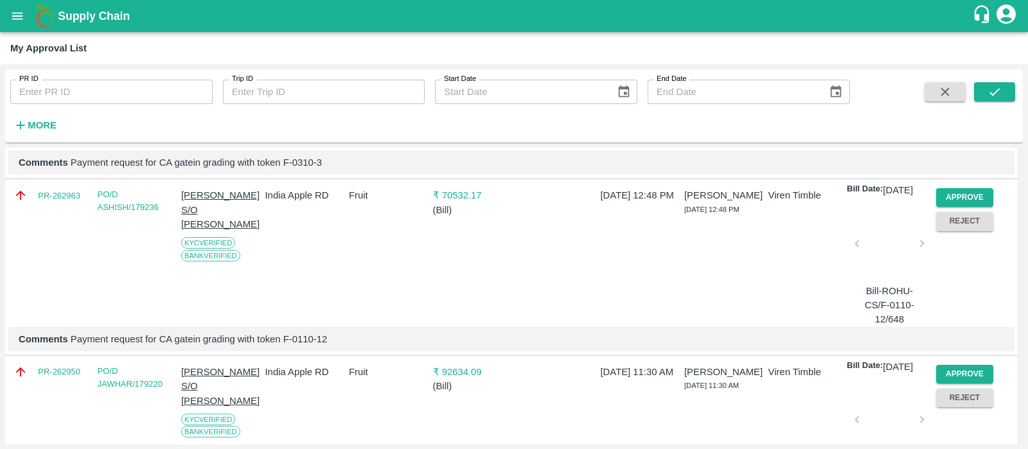
scroll to position [2963, 0]
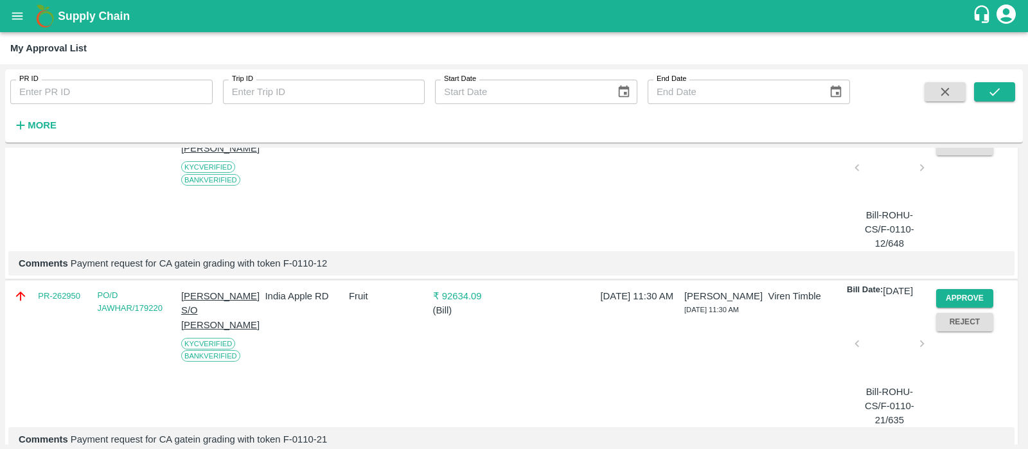
click at [948, 131] on button "Approve" at bounding box center [965, 121] width 58 height 19
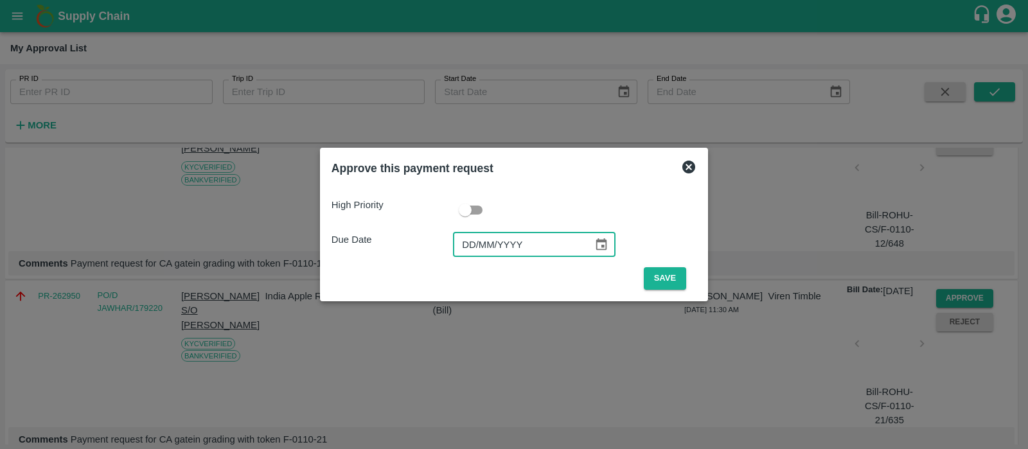
click at [476, 233] on input "DD/MM/YYYY" at bounding box center [518, 245] width 131 height 24
type input "[DATE]"
click at [673, 269] on button "Save" at bounding box center [665, 278] width 42 height 22
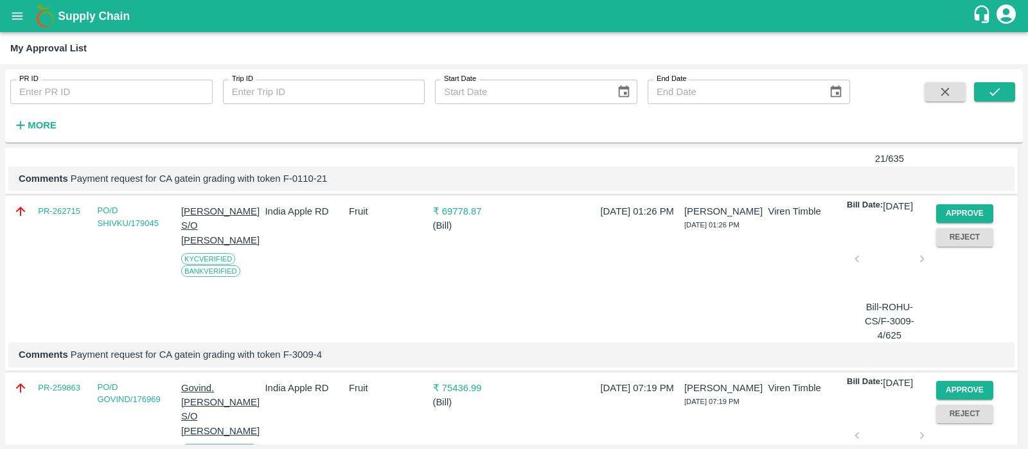
scroll to position [3048, 0]
click at [963, 46] on button "Approve" at bounding box center [965, 36] width 58 height 19
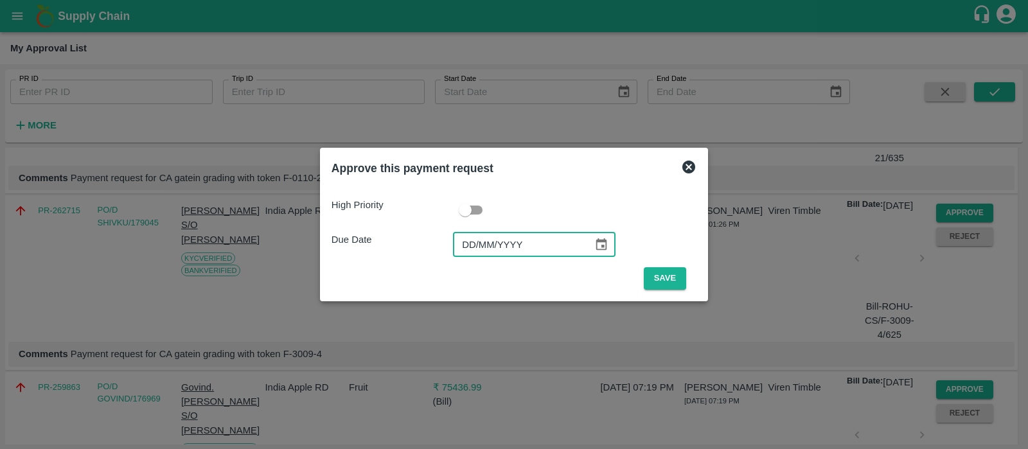
click at [466, 242] on input "DD/MM/YYYY" at bounding box center [518, 245] width 131 height 24
type input "[DATE]"
click at [677, 267] on button "Save" at bounding box center [665, 278] width 42 height 22
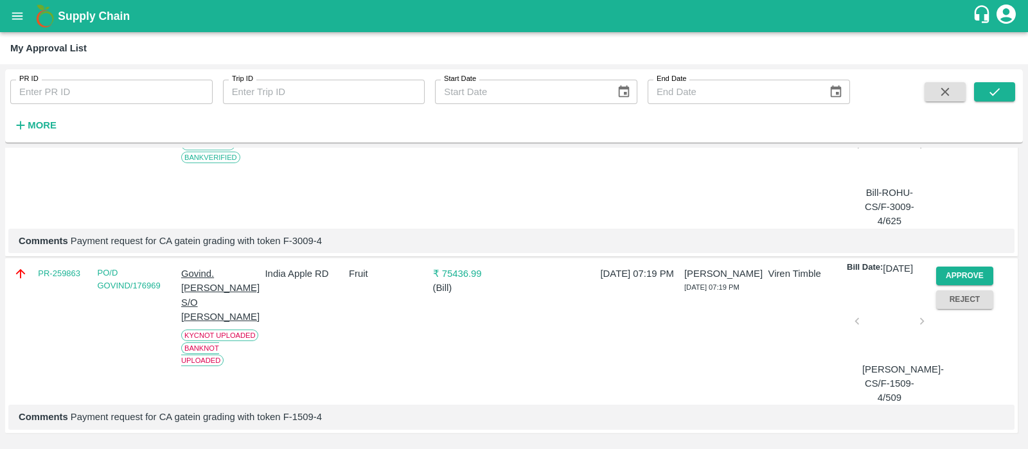
scroll to position [3030, 0]
click at [957, 109] on button "Approve" at bounding box center [965, 99] width 58 height 19
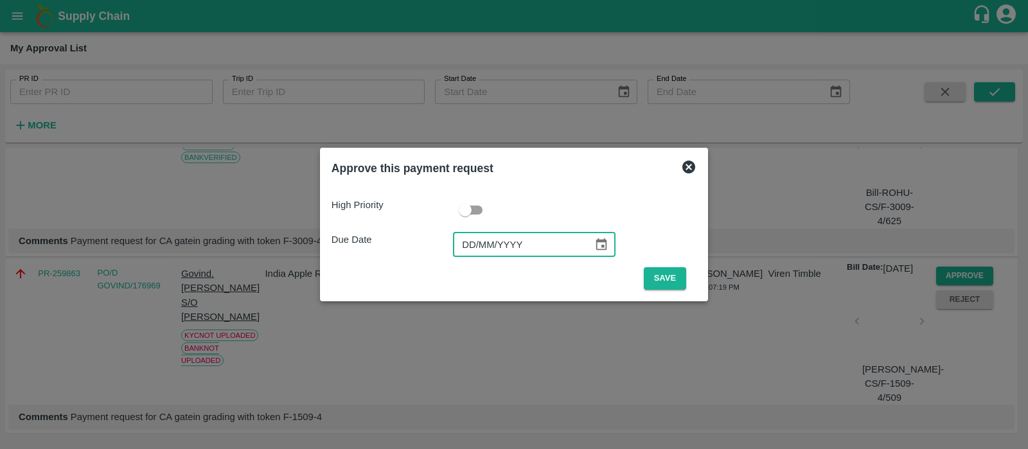
click at [473, 234] on input "DD/MM/YYYY" at bounding box center [518, 245] width 131 height 24
type input "[DATE]"
click at [676, 281] on button "Save" at bounding box center [665, 278] width 42 height 22
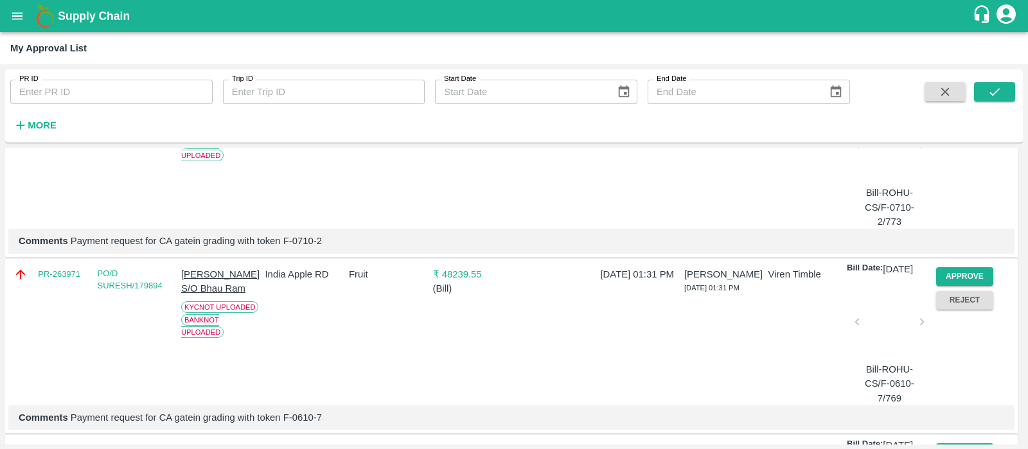
scroll to position [0, 0]
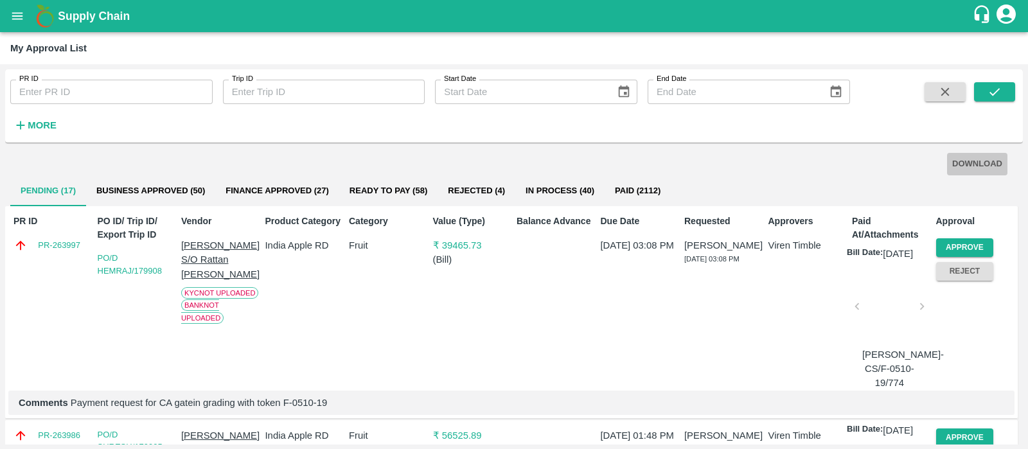
click at [972, 164] on button "DOWNLOAD" at bounding box center [977, 164] width 60 height 22
